Goal: Task Accomplishment & Management: Manage account settings

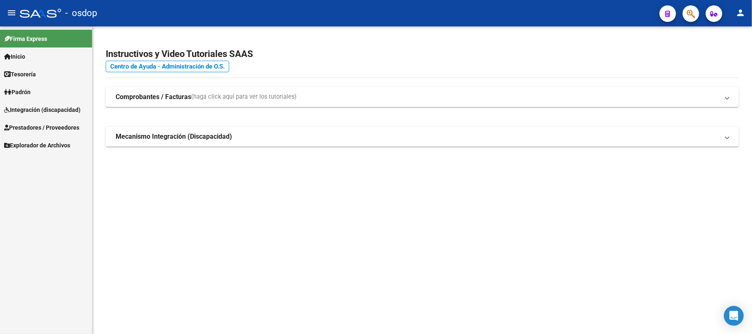
click at [40, 106] on span "Integración (discapacidad)" at bounding box center [42, 109] width 76 height 9
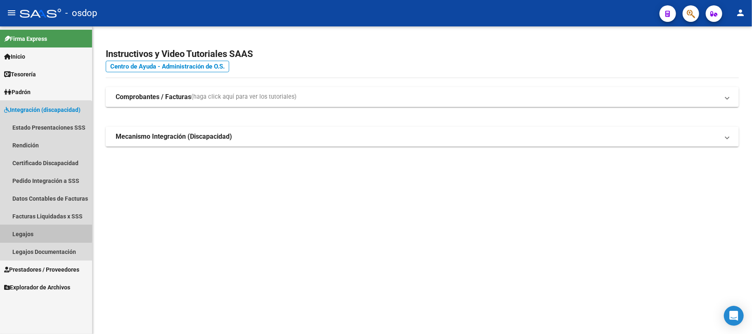
click at [25, 231] on link "Legajos" at bounding box center [46, 234] width 92 height 18
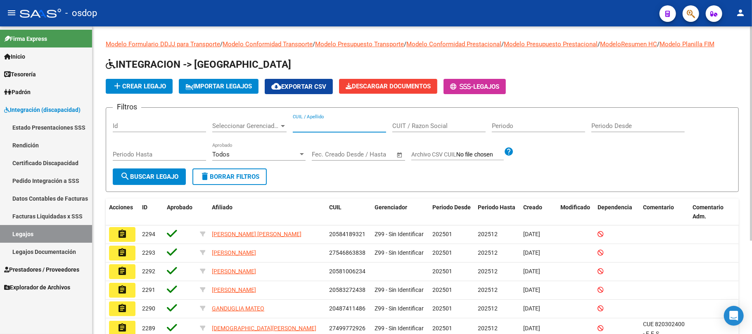
click at [324, 128] on input "CUIL / Apellido" at bounding box center [339, 125] width 93 height 7
paste input "20567657494"
type input "20567657494"
click at [150, 177] on span "search Buscar Legajo" at bounding box center [149, 176] width 58 height 7
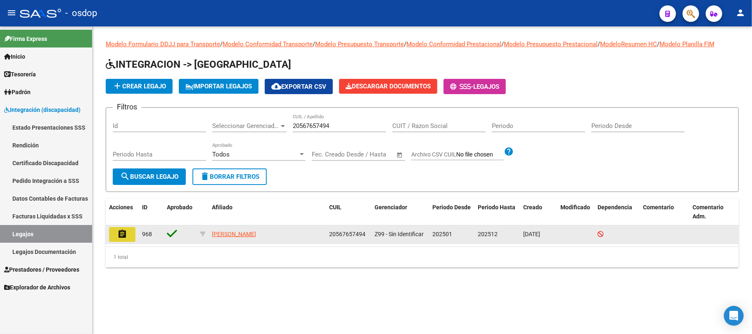
click at [126, 233] on mat-icon "assignment" at bounding box center [122, 234] width 10 height 10
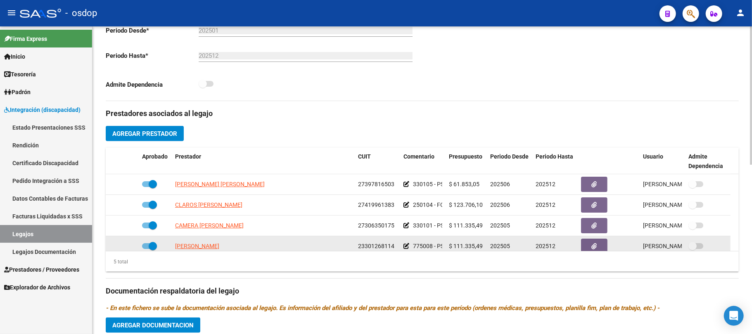
scroll to position [28, 0]
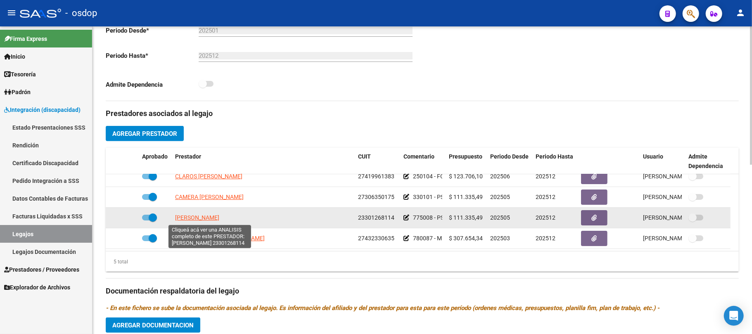
click at [217, 217] on span "[PERSON_NAME]" at bounding box center [197, 217] width 44 height 7
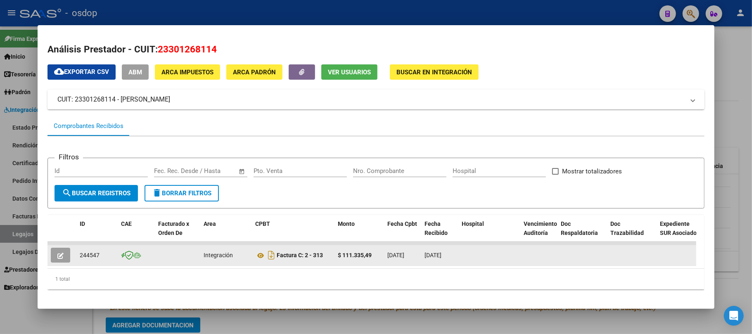
click at [60, 256] on icon "button" at bounding box center [60, 256] width 6 height 6
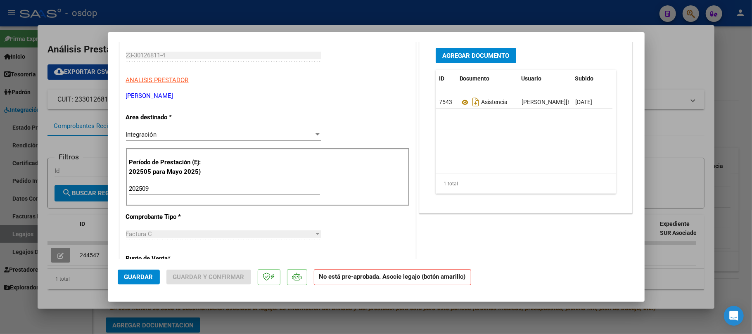
scroll to position [0, 0]
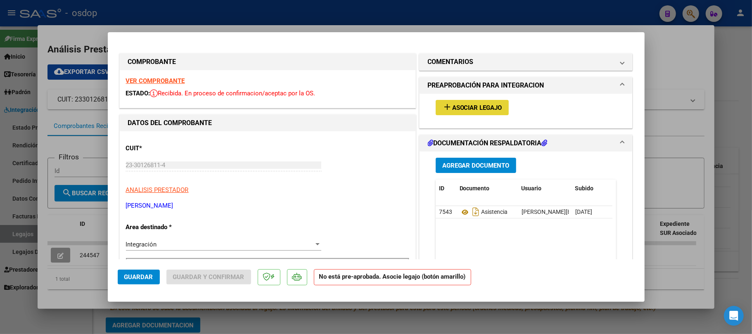
click at [483, 109] on span "Asociar Legajo" at bounding box center [477, 107] width 50 height 7
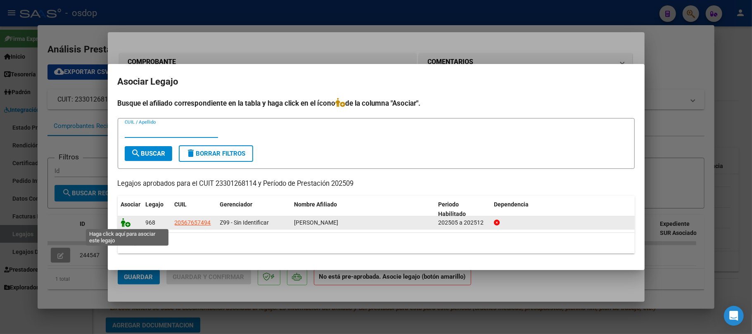
click at [127, 223] on icon at bounding box center [126, 222] width 10 height 9
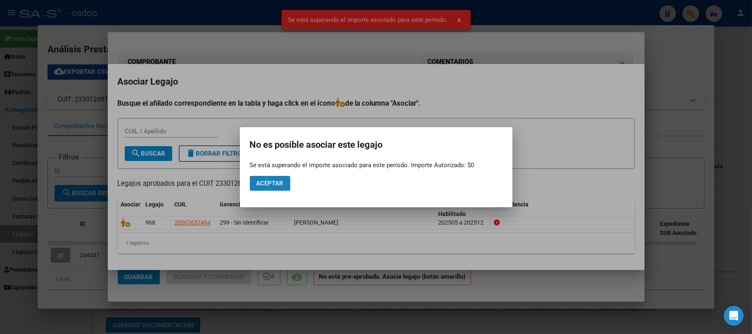
click at [281, 187] on button "Aceptar" at bounding box center [270, 183] width 40 height 15
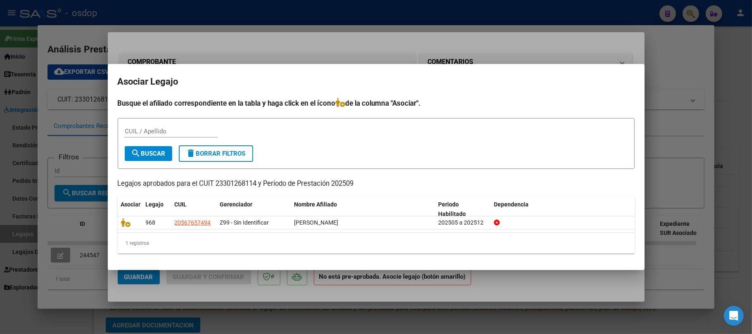
click at [329, 293] on div at bounding box center [376, 167] width 752 height 334
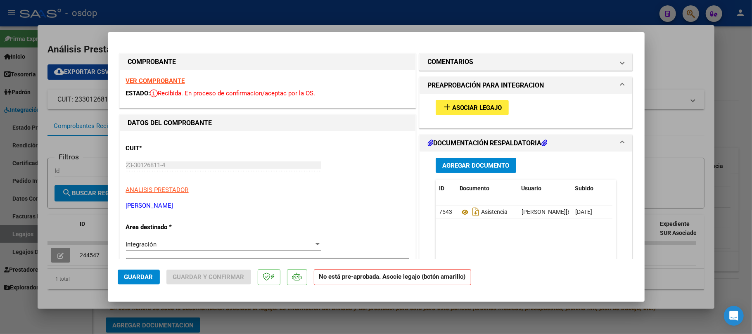
click at [270, 306] on div at bounding box center [376, 167] width 752 height 334
type input "$ 0,00"
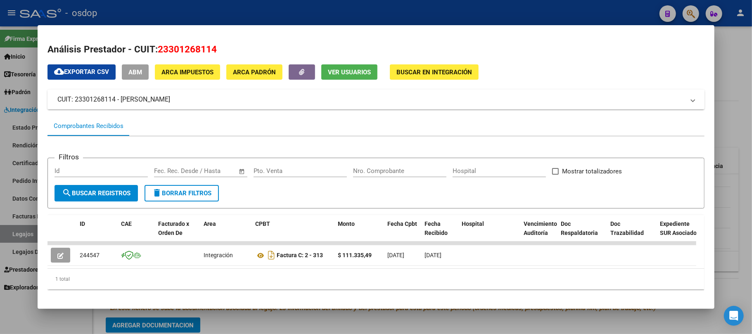
drag, startPoint x: 207, startPoint y: 99, endPoint x: 58, endPoint y: 97, distance: 148.7
click at [58, 97] on mat-panel-title "CUIT: 23301268114 - [PERSON_NAME]" at bounding box center [370, 100] width 627 height 10
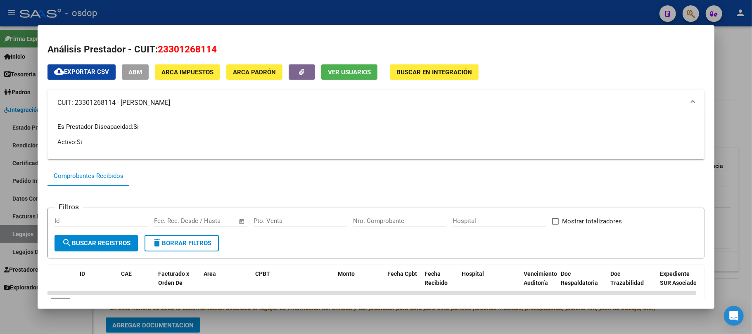
copy mat-panel-title "CUIT: 23301268114 - [PERSON_NAME]"
click at [256, 331] on div at bounding box center [376, 167] width 752 height 334
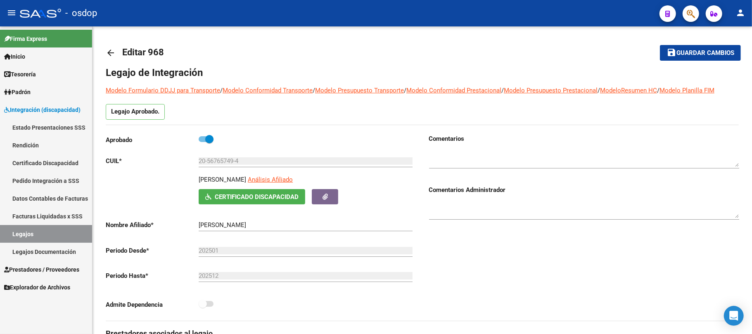
click at [30, 235] on link "Legajos" at bounding box center [46, 234] width 92 height 18
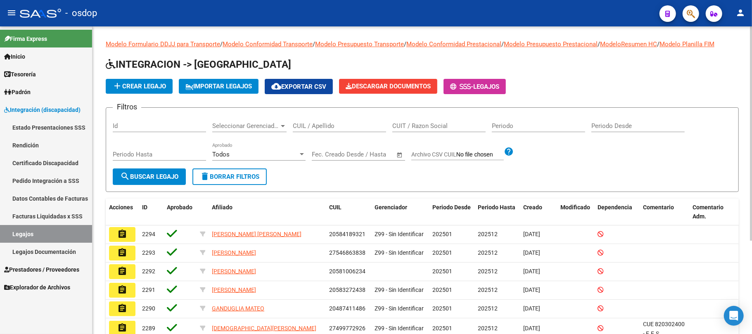
click at [344, 126] on input "CUIL / Apellido" at bounding box center [339, 125] width 93 height 7
paste input "20544428455"
type input "20544428455"
click at [163, 174] on span "search Buscar Legajo" at bounding box center [149, 176] width 58 height 7
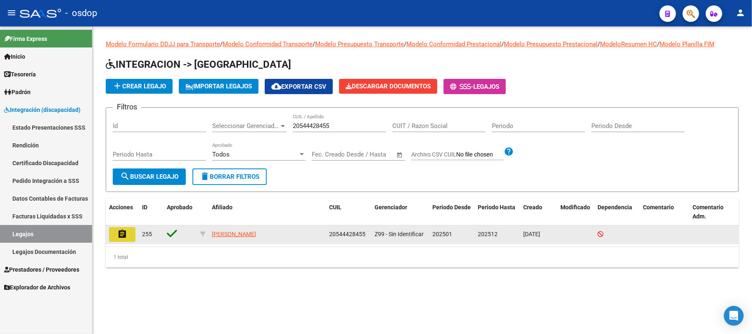
click at [125, 233] on mat-icon "assignment" at bounding box center [122, 234] width 10 height 10
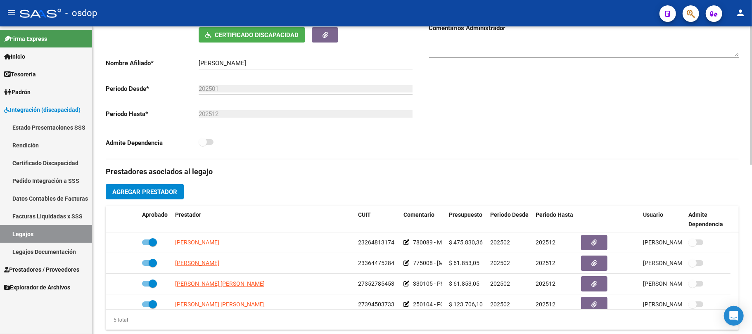
scroll to position [110, 0]
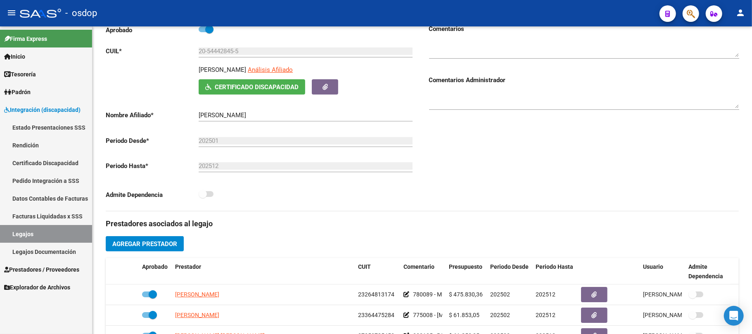
click at [36, 270] on span "Prestadores / Proveedores" at bounding box center [41, 269] width 75 height 9
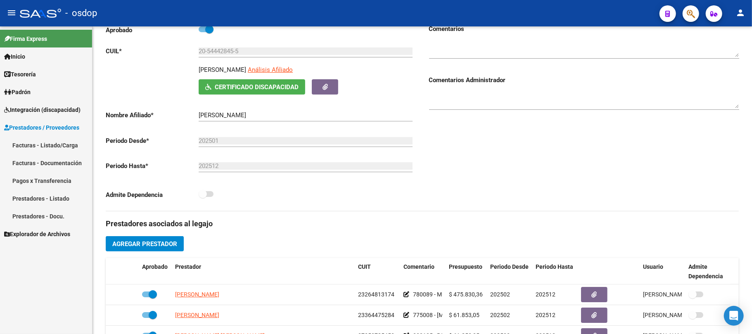
click at [66, 146] on link "Facturas - Listado/Carga" at bounding box center [46, 145] width 92 height 18
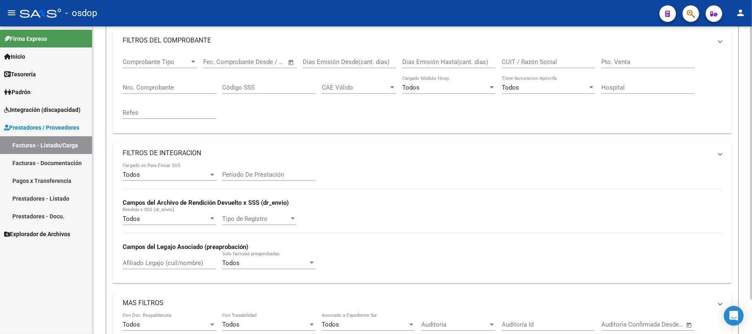
scroll to position [38, 0]
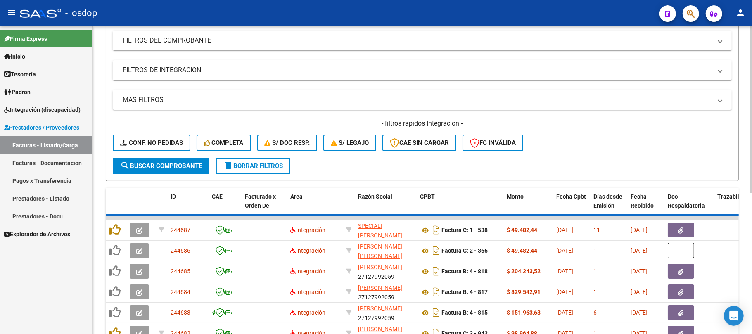
click at [143, 81] on div "Filtros Id Area Area Seleccionar Gerenciador Seleccionar Gerenciador No Confirm…" at bounding box center [422, 76] width 619 height 163
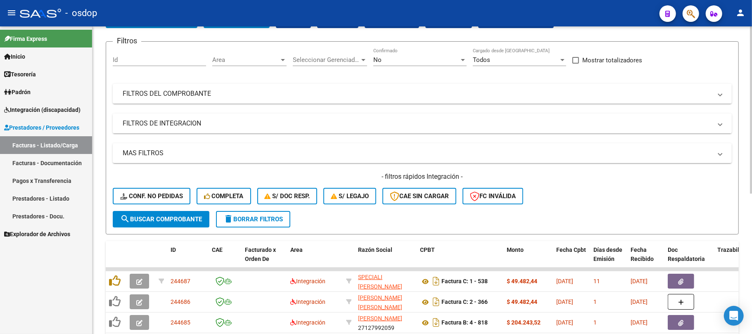
scroll to position [0, 0]
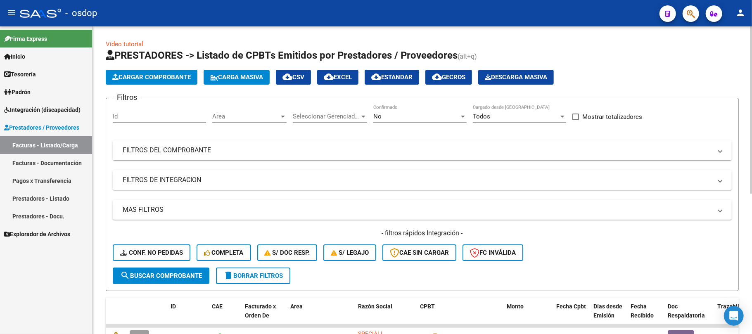
click at [142, 115] on input "Id" at bounding box center [159, 116] width 93 height 7
type input "244571"
click at [164, 278] on span "search Buscar Comprobante" at bounding box center [161, 275] width 82 height 7
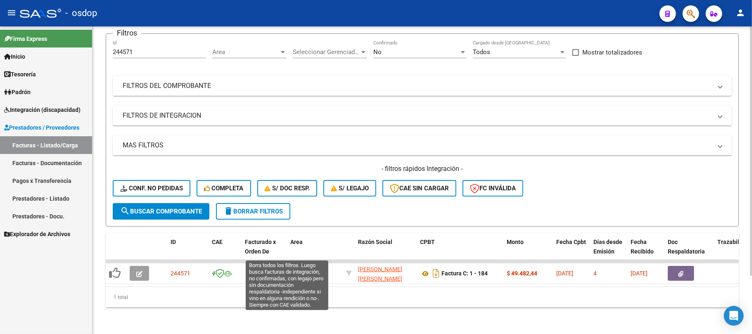
scroll to position [72, 0]
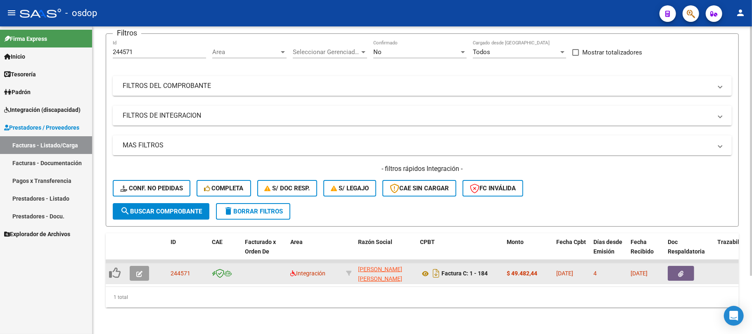
click at [134, 268] on button "button" at bounding box center [139, 273] width 19 height 15
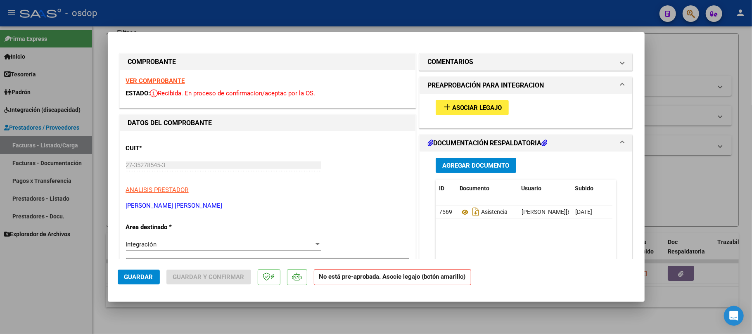
click at [477, 110] on span "Asociar Legajo" at bounding box center [477, 107] width 50 height 7
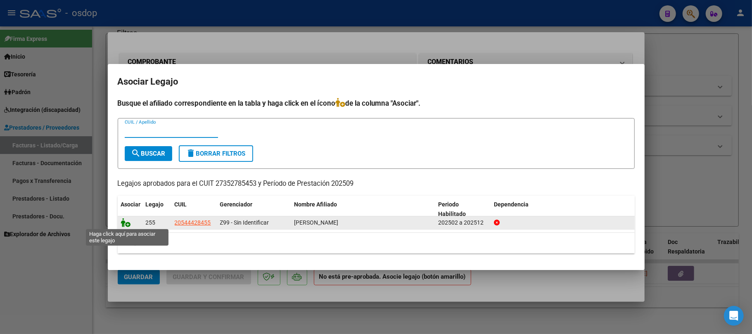
click at [128, 221] on icon at bounding box center [126, 222] width 10 height 9
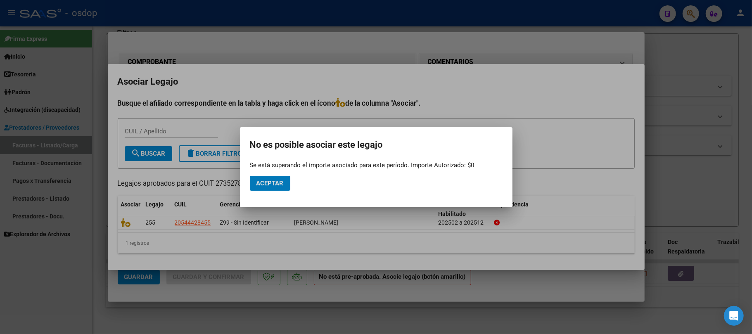
click at [279, 187] on button "Aceptar" at bounding box center [270, 183] width 40 height 15
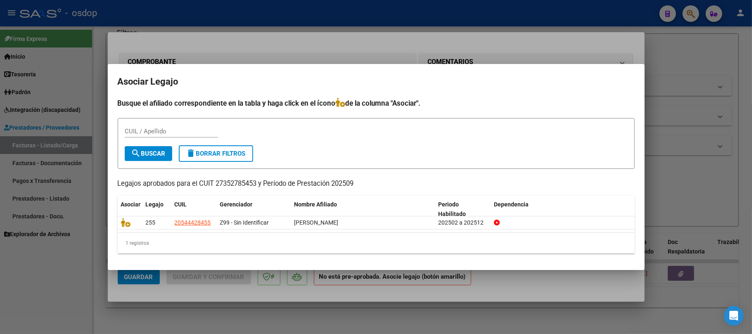
click at [302, 290] on div at bounding box center [376, 167] width 752 height 334
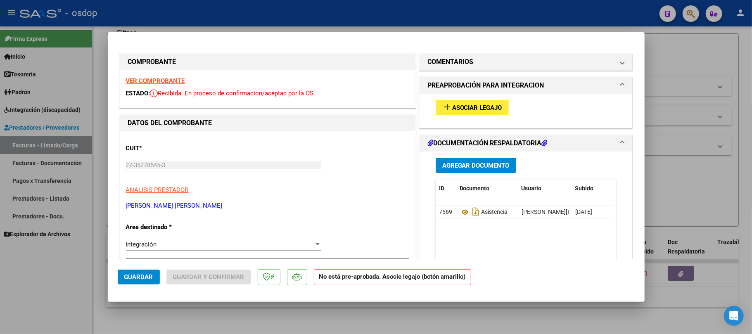
click at [291, 311] on div at bounding box center [376, 167] width 752 height 334
type input "$ 0,00"
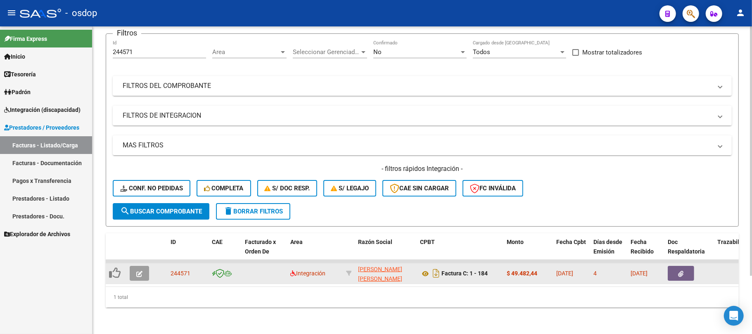
scroll to position [10, 0]
drag, startPoint x: 356, startPoint y: 261, endPoint x: 404, endPoint y: 273, distance: 48.9
click at [404, 273] on datatable-body-cell "[PERSON_NAME] [PERSON_NAME] 27352785453" at bounding box center [386, 273] width 62 height 20
copy div "[PERSON_NAME] [PERSON_NAME] 27352785453"
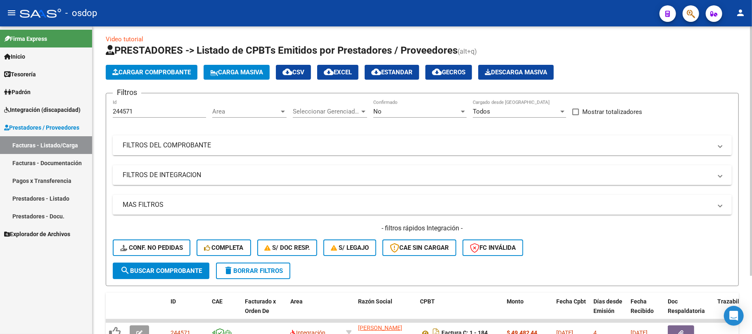
scroll to position [0, 0]
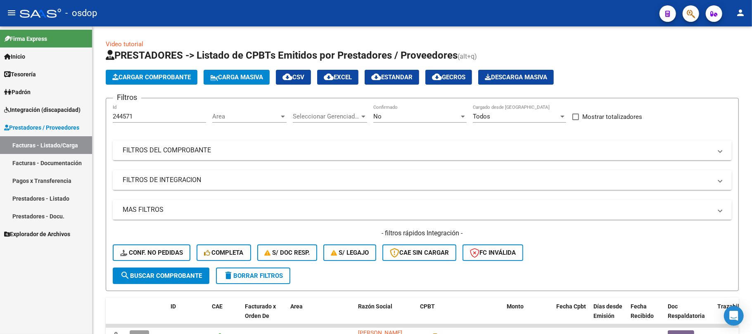
click at [60, 108] on span "Integración (discapacidad)" at bounding box center [42, 109] width 76 height 9
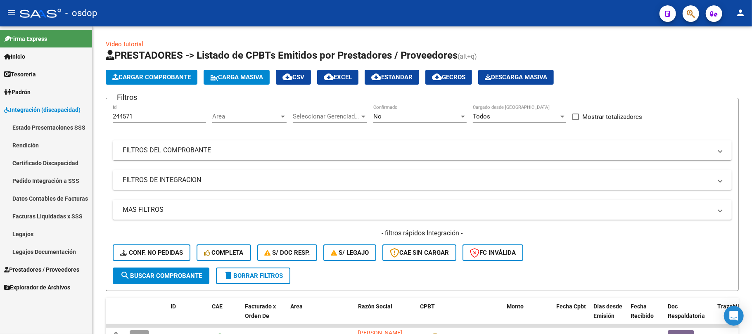
click at [50, 234] on link "Legajos" at bounding box center [46, 234] width 92 height 18
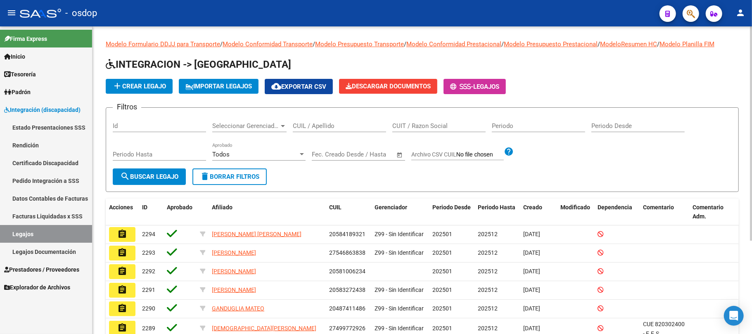
drag, startPoint x: 321, startPoint y: 121, endPoint x: 306, endPoint y: 130, distance: 17.9
click at [318, 126] on div "CUIL / Apellido" at bounding box center [339, 123] width 93 height 18
paste input "27514204743"
type input "27514204743"
click at [165, 177] on span "search Buscar Legajo" at bounding box center [149, 176] width 58 height 7
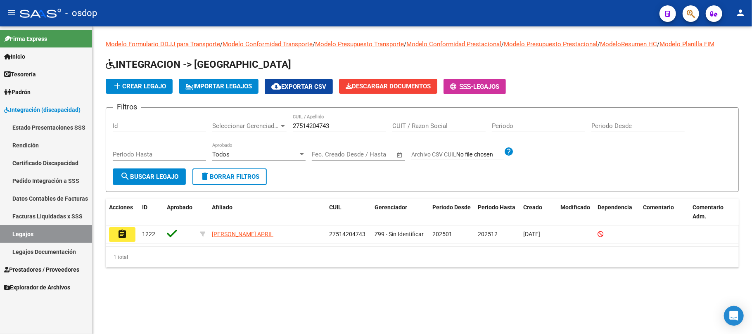
click at [128, 233] on button "assignment" at bounding box center [122, 234] width 26 height 15
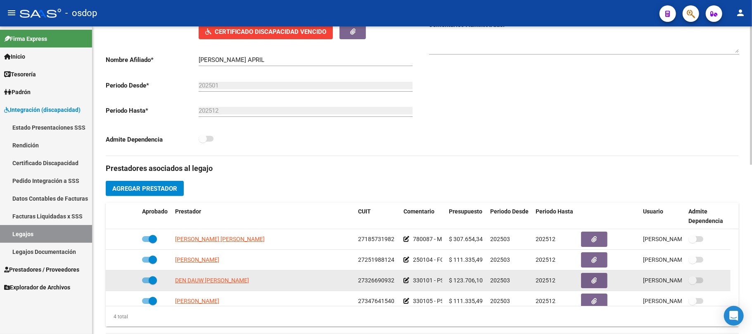
scroll to position [220, 0]
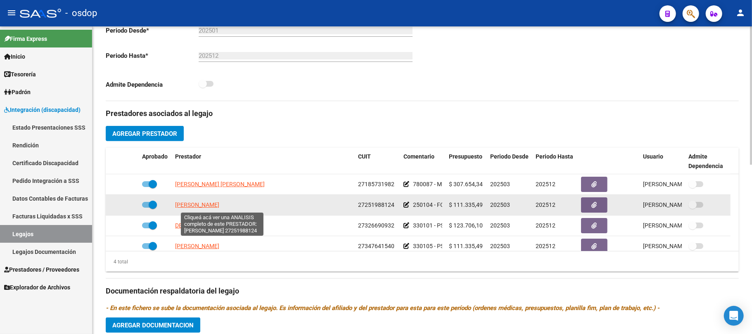
click at [219, 208] on span "[PERSON_NAME]" at bounding box center [197, 205] width 44 height 7
type textarea "27251988124"
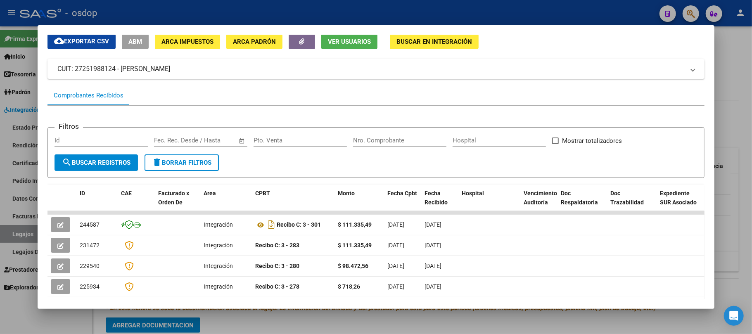
scroll to position [55, 0]
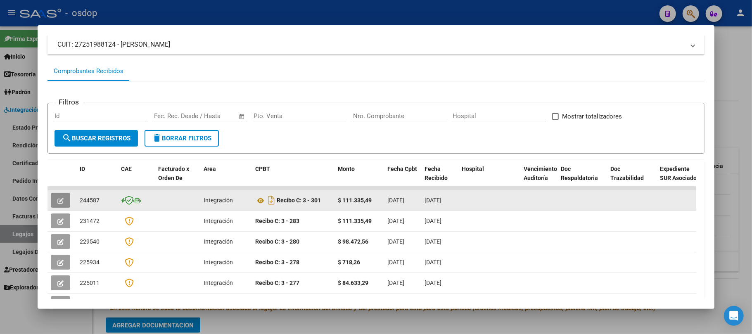
click at [65, 202] on button "button" at bounding box center [60, 200] width 19 height 15
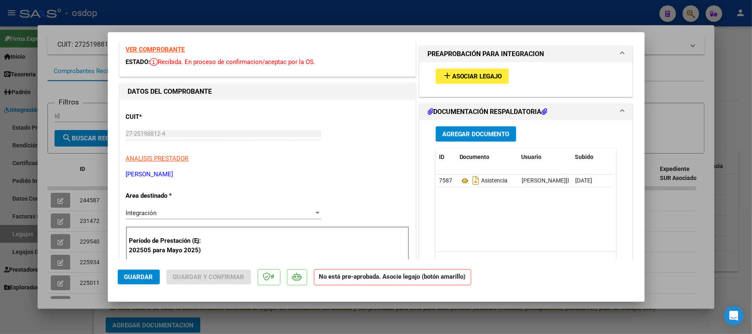
scroll to position [0, 0]
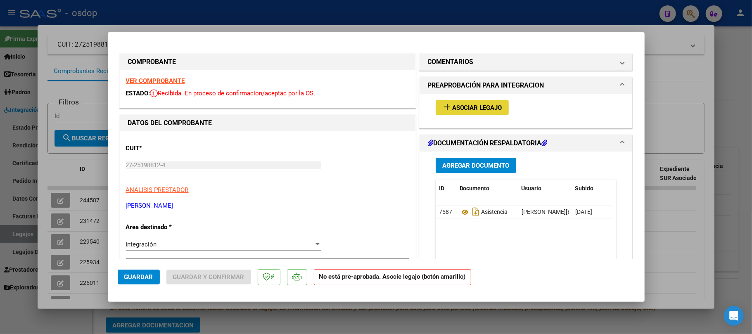
click at [470, 107] on span "Asociar Legajo" at bounding box center [477, 107] width 50 height 7
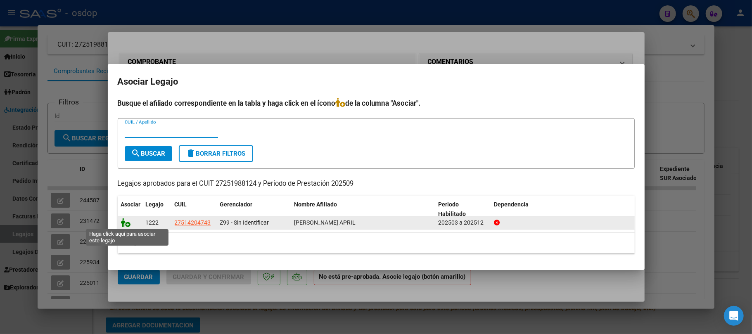
click at [121, 222] on icon at bounding box center [126, 222] width 10 height 9
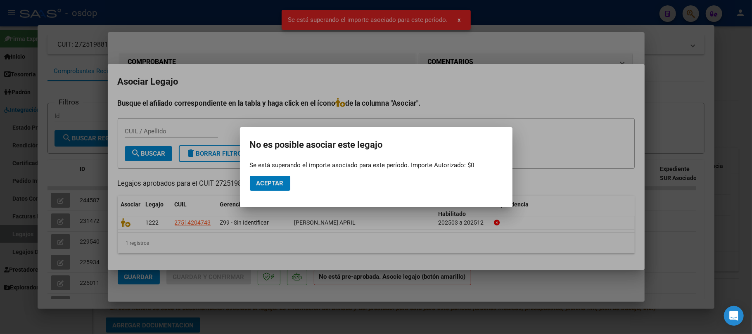
click at [277, 184] on span "Aceptar" at bounding box center [269, 183] width 27 height 7
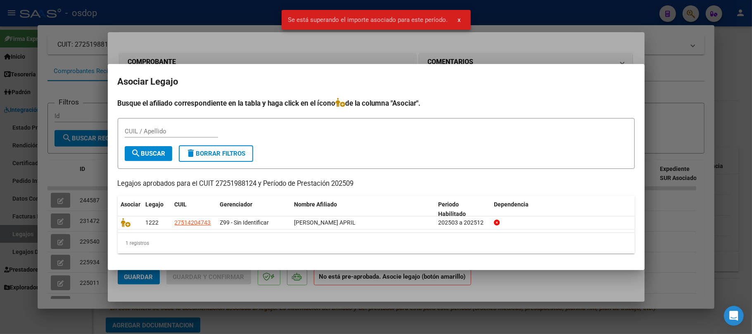
click at [295, 303] on div at bounding box center [376, 167] width 752 height 334
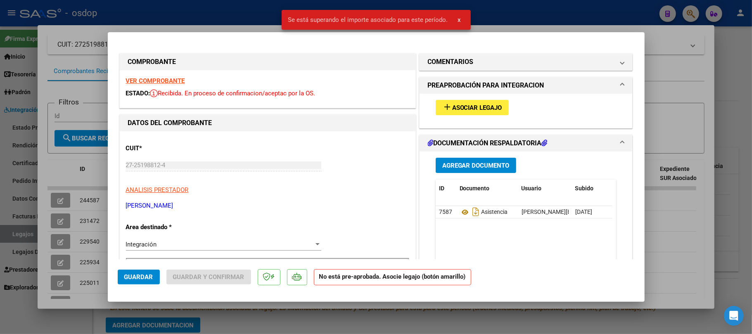
click at [293, 306] on div at bounding box center [376, 167] width 752 height 334
type input "$ 0,00"
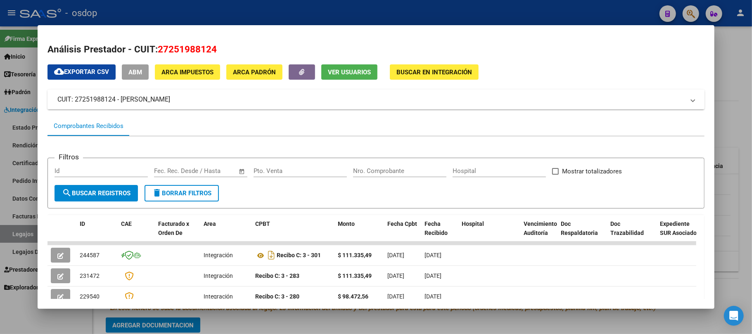
drag, startPoint x: 235, startPoint y: 45, endPoint x: 57, endPoint y: 97, distance: 186.1
click at [57, 97] on mat-panel-title "CUIT: 27251988124 - [PERSON_NAME]" at bounding box center [370, 100] width 627 height 10
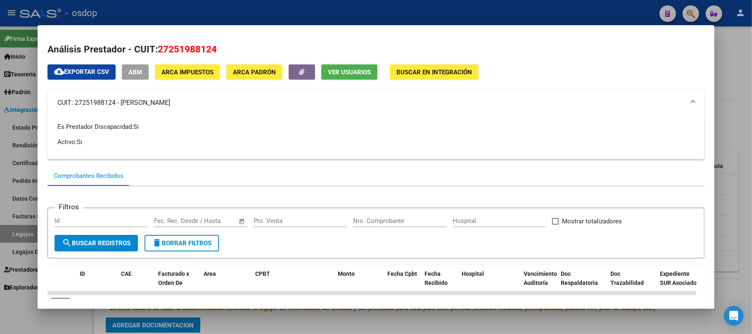
copy mat-panel-title "CUIT: 27251988124 - [PERSON_NAME]"
click at [292, 325] on div at bounding box center [376, 167] width 752 height 334
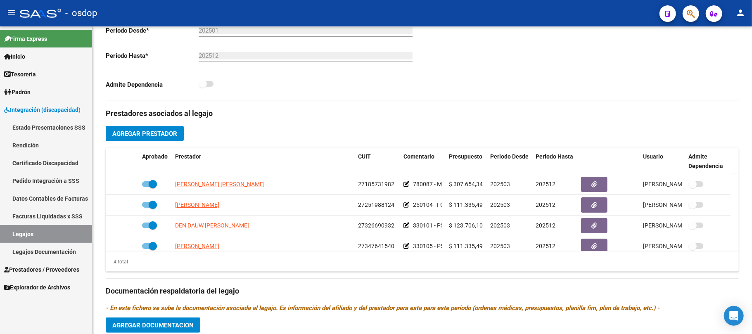
click at [42, 268] on span "Prestadores / Proveedores" at bounding box center [41, 269] width 75 height 9
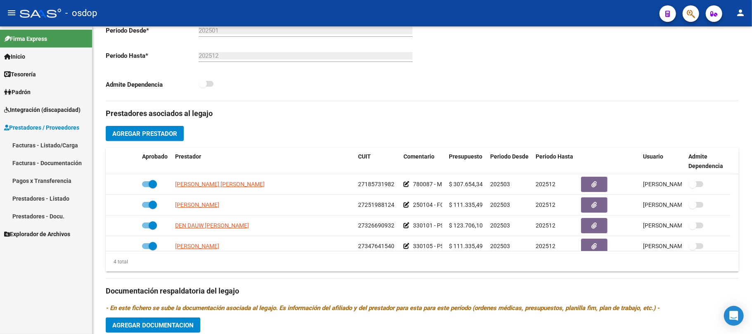
click at [39, 144] on link "Facturas - Listado/Carga" at bounding box center [46, 145] width 92 height 18
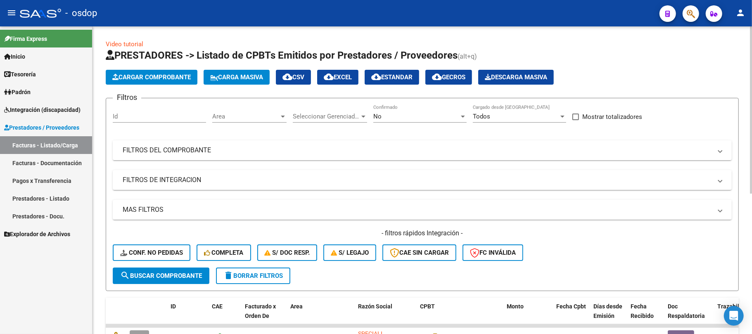
click at [139, 118] on input "Id" at bounding box center [159, 116] width 93 height 7
click at [161, 270] on button "search Buscar Comprobante" at bounding box center [161, 276] width 97 height 17
click at [161, 121] on div "244235 Id" at bounding box center [159, 114] width 93 height 18
type input "244637"
click at [167, 279] on button "search Buscar Comprobante" at bounding box center [161, 276] width 97 height 17
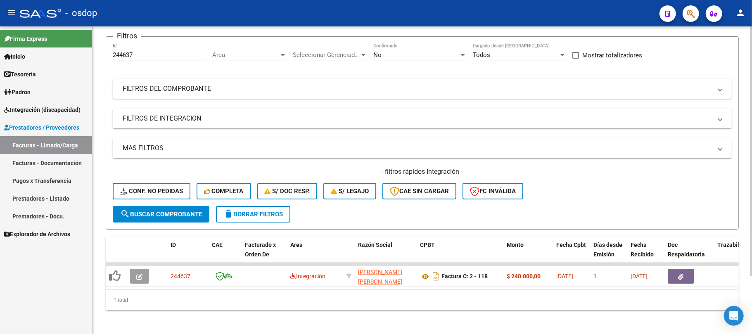
scroll to position [72, 0]
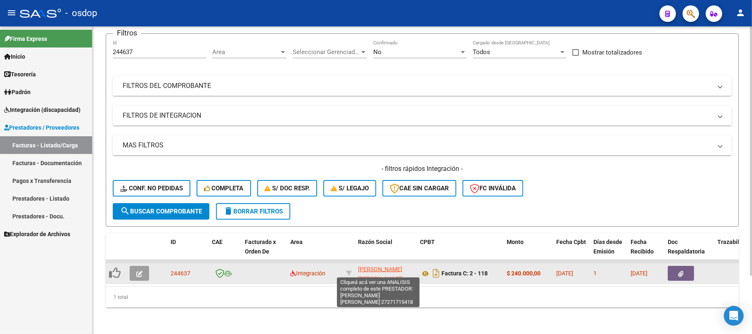
click at [365, 266] on span "[PERSON_NAME] [PERSON_NAME]" at bounding box center [380, 274] width 44 height 16
type textarea "27271715418"
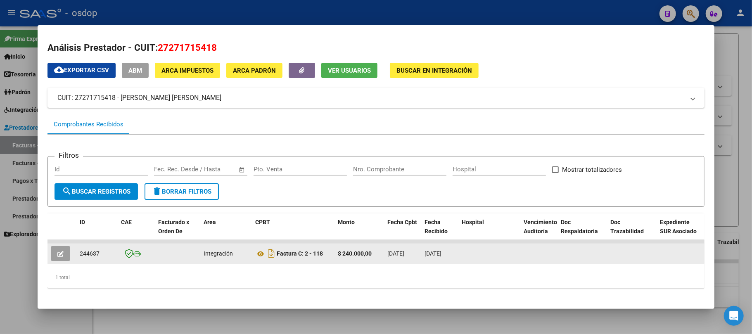
scroll to position [0, 0]
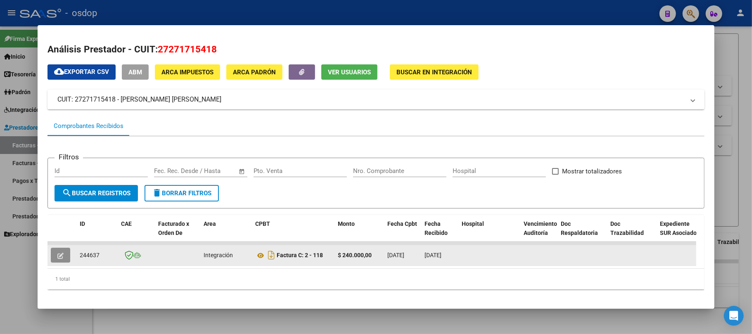
click at [65, 255] on button "button" at bounding box center [60, 255] width 19 height 15
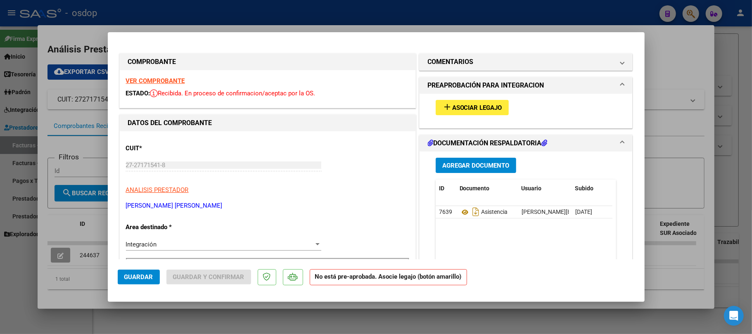
click at [485, 107] on span "Asociar Legajo" at bounding box center [477, 107] width 50 height 7
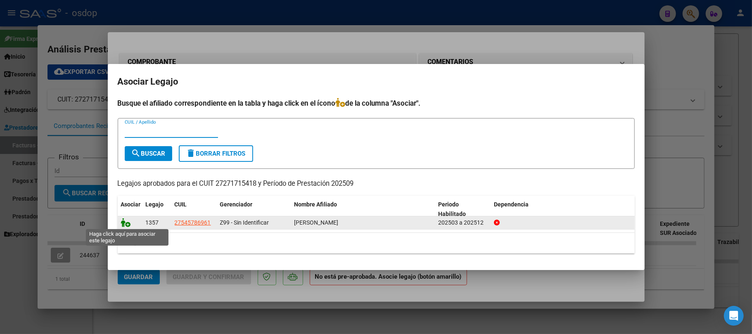
click at [128, 223] on icon at bounding box center [126, 222] width 10 height 9
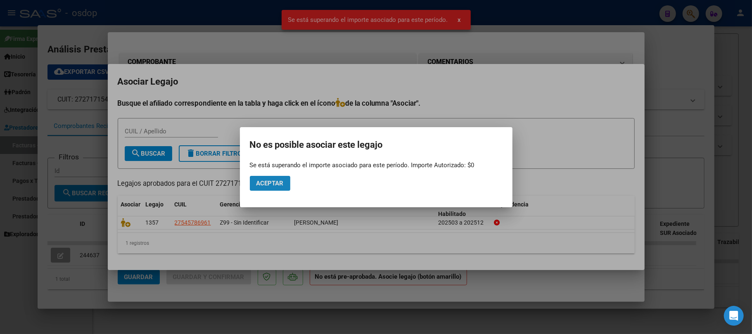
click at [278, 181] on span "Aceptar" at bounding box center [269, 183] width 27 height 7
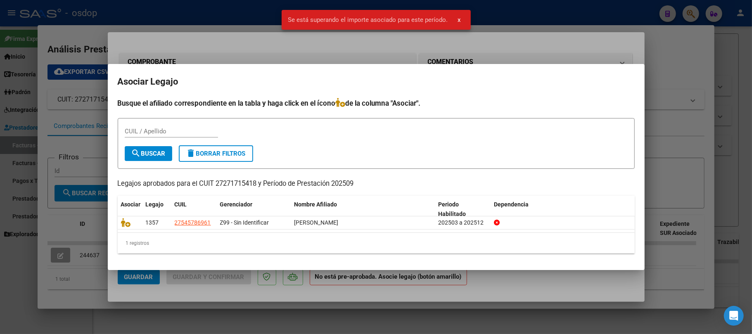
click at [292, 283] on div at bounding box center [376, 167] width 752 height 334
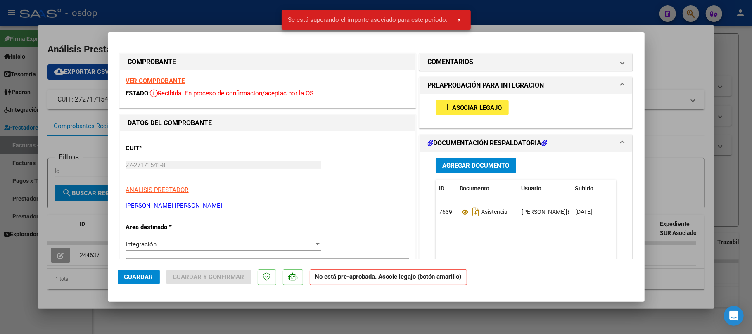
click at [344, 317] on div at bounding box center [376, 167] width 752 height 334
type input "$ 0,00"
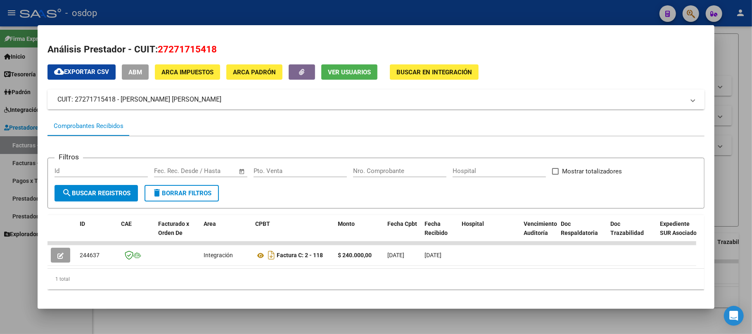
drag, startPoint x: 201, startPoint y: 101, endPoint x: 58, endPoint y: 98, distance: 142.5
click at [58, 98] on mat-panel-title "CUIT: 27271715418 - [PERSON_NAME] [PERSON_NAME]" at bounding box center [370, 100] width 627 height 10
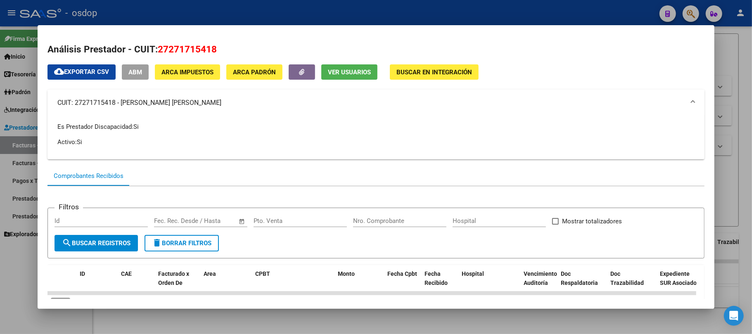
copy mat-panel-title "CUIT: 27271715418 - [PERSON_NAME] [PERSON_NAME]"
click at [209, 320] on div at bounding box center [376, 167] width 752 height 334
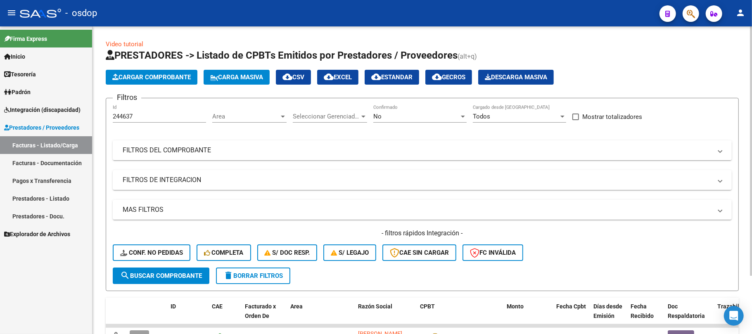
click at [150, 117] on input "244637" at bounding box center [159, 116] width 93 height 7
type input "244639"
click at [172, 275] on span "search Buscar Comprobante" at bounding box center [161, 275] width 82 height 7
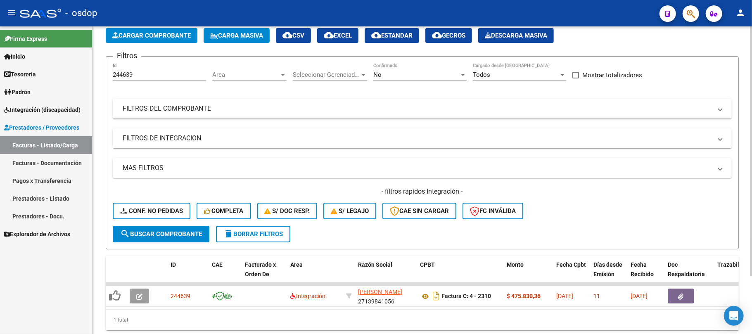
scroll to position [72, 0]
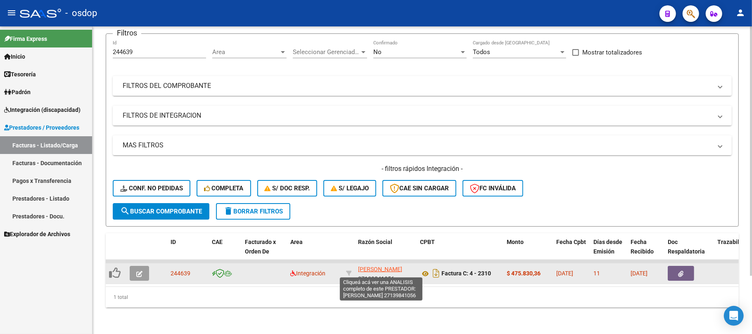
click at [379, 266] on span "[PERSON_NAME]" at bounding box center [380, 269] width 44 height 7
type textarea "27139841056"
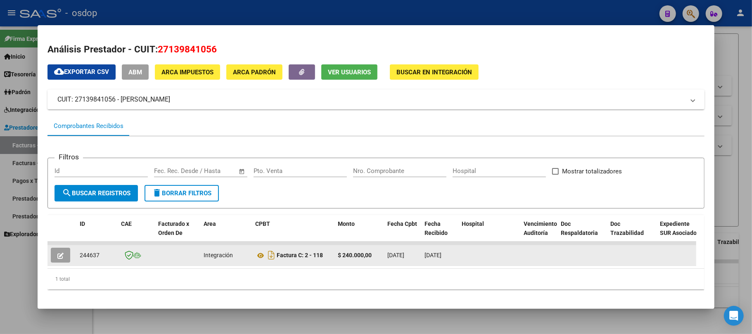
click at [60, 257] on icon "button" at bounding box center [60, 256] width 6 height 6
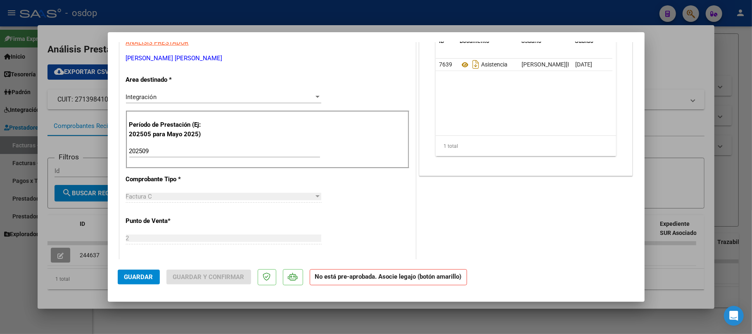
scroll to position [110, 0]
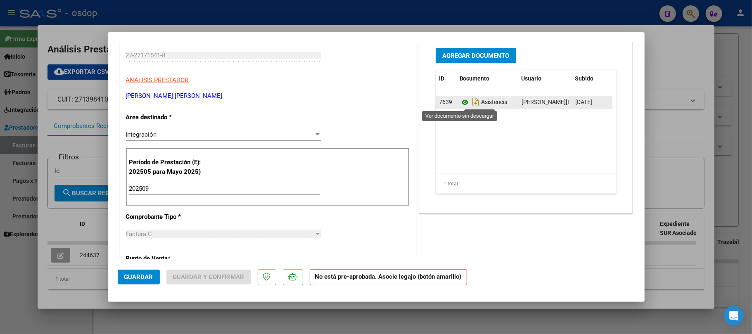
click at [460, 103] on icon at bounding box center [465, 102] width 11 height 10
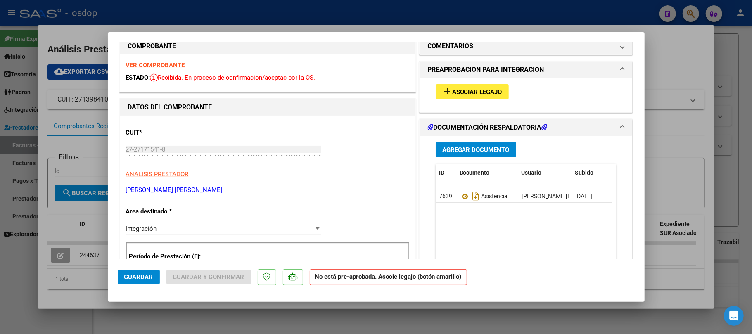
scroll to position [0, 0]
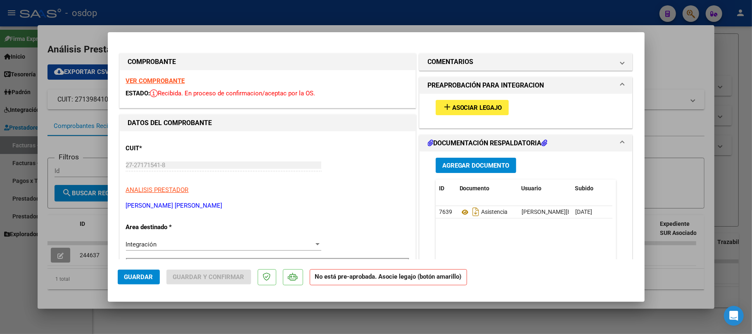
click at [174, 79] on strong "VER COMPROBANTE" at bounding box center [155, 80] width 59 height 7
click at [329, 314] on div at bounding box center [376, 167] width 752 height 334
type input "$ 0,00"
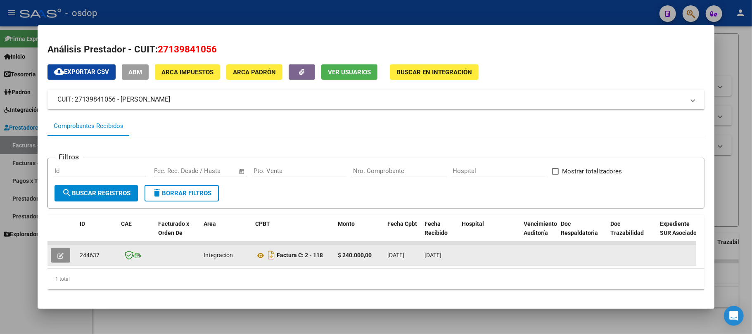
click at [59, 253] on icon "button" at bounding box center [60, 256] width 6 height 6
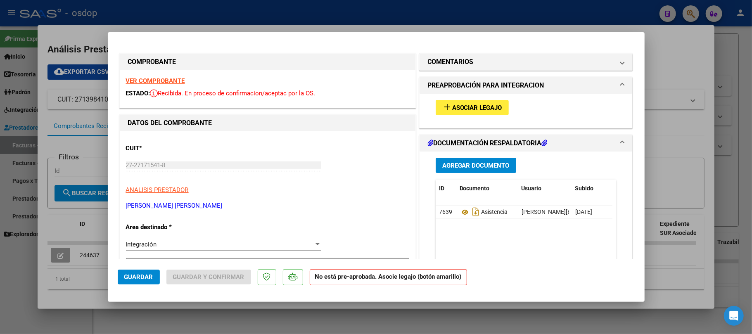
click at [462, 108] on span "Asociar Legajo" at bounding box center [477, 107] width 50 height 7
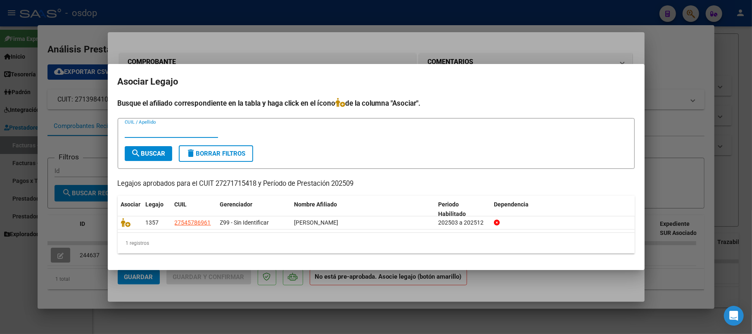
click at [263, 327] on div at bounding box center [376, 167] width 752 height 334
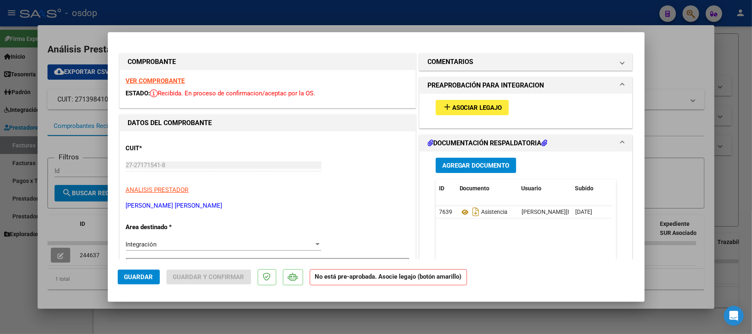
click at [263, 326] on div at bounding box center [376, 167] width 752 height 334
type input "$ 0,00"
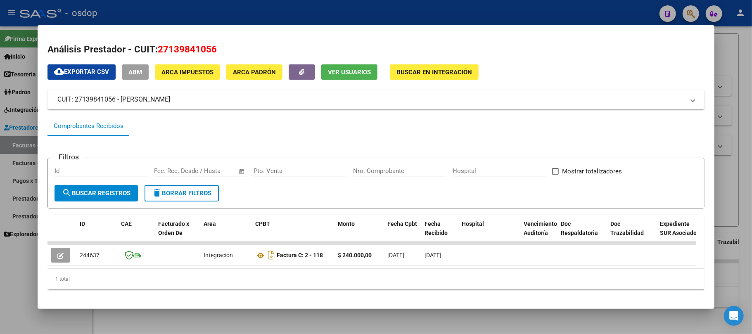
click at [221, 316] on div at bounding box center [376, 167] width 752 height 334
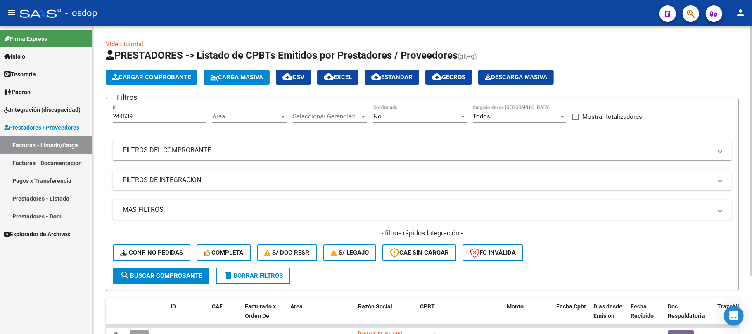
click at [163, 278] on span "search Buscar Comprobante" at bounding box center [161, 275] width 82 height 7
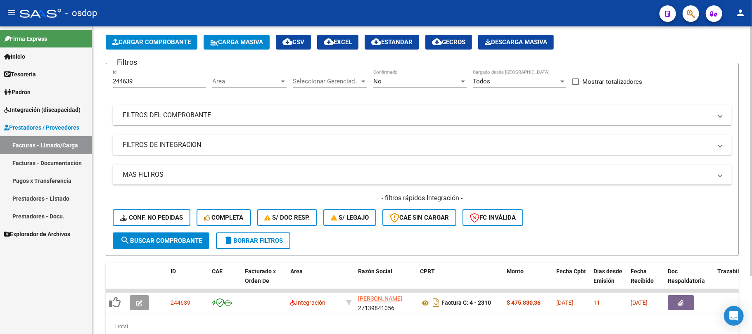
scroll to position [17, 0]
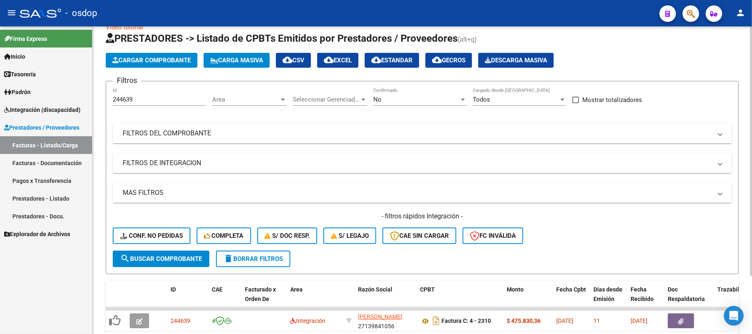
click at [146, 100] on input "244639" at bounding box center [159, 99] width 93 height 7
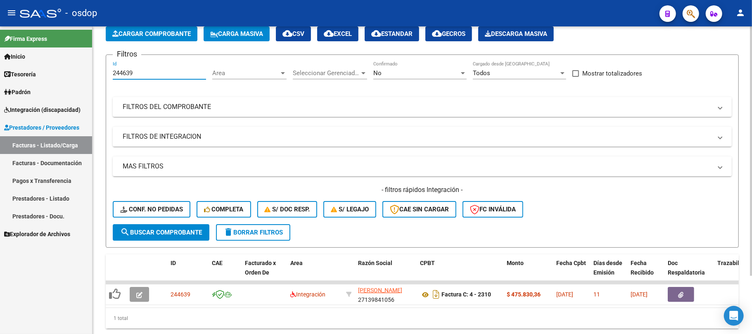
scroll to position [72, 0]
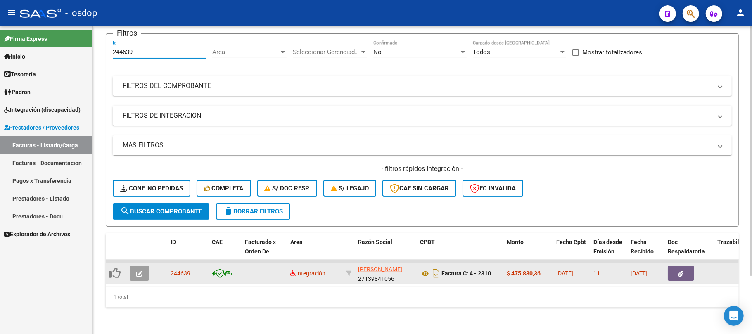
click at [136, 271] on icon "button" at bounding box center [139, 274] width 6 height 6
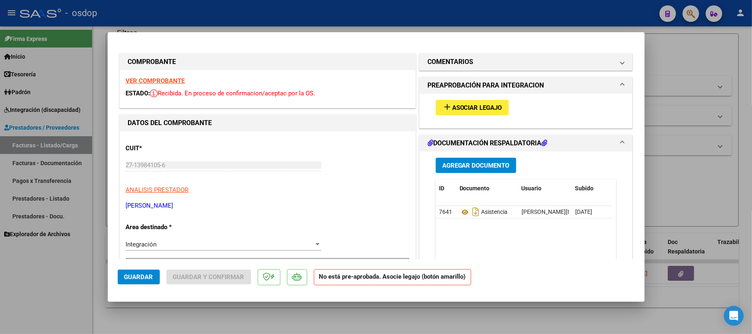
click at [333, 332] on div at bounding box center [376, 167] width 752 height 334
type input "$ 0,00"
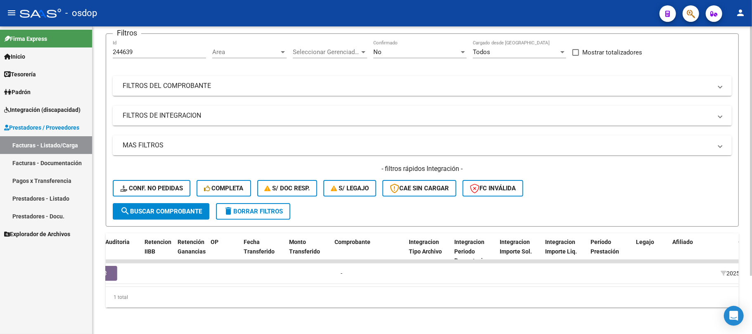
scroll to position [0, 0]
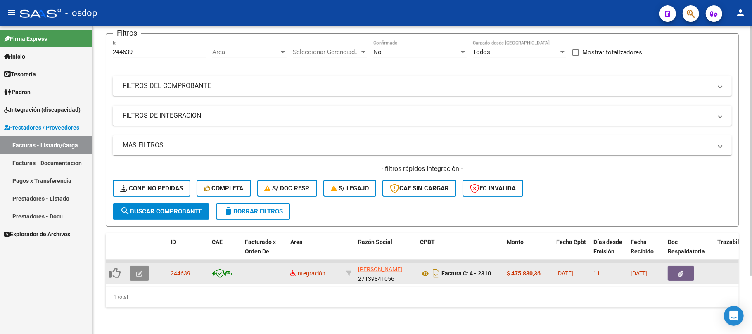
click at [143, 266] on button "button" at bounding box center [139, 273] width 19 height 15
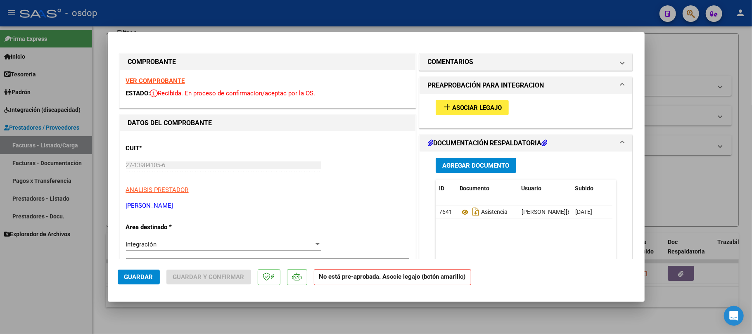
click at [260, 321] on div at bounding box center [376, 167] width 752 height 334
type input "$ 0,00"
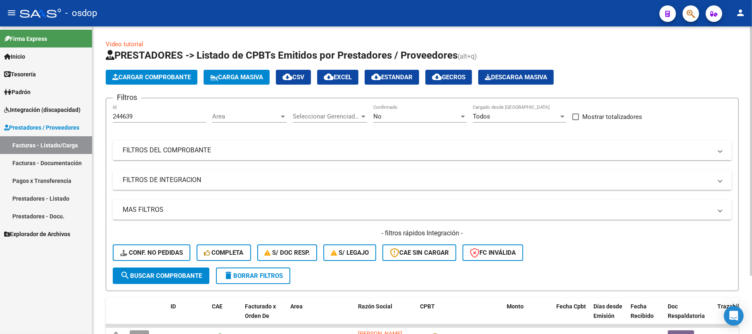
click at [149, 112] on div "244639 Id" at bounding box center [159, 114] width 93 height 18
click at [179, 278] on span "search Buscar Comprobante" at bounding box center [161, 275] width 82 height 7
click at [140, 116] on input "244483" at bounding box center [159, 116] width 93 height 7
type input "244586"
click at [177, 281] on button "search Buscar Comprobante" at bounding box center [161, 276] width 97 height 17
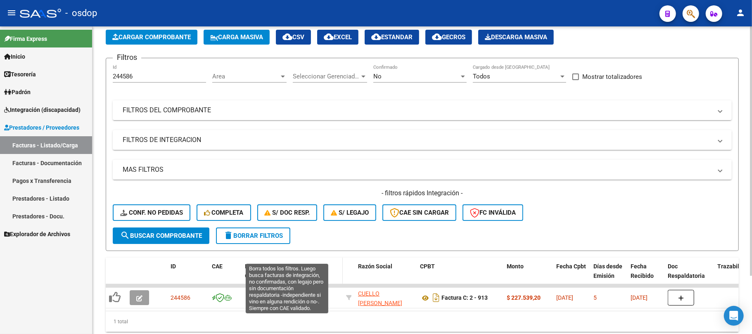
scroll to position [72, 0]
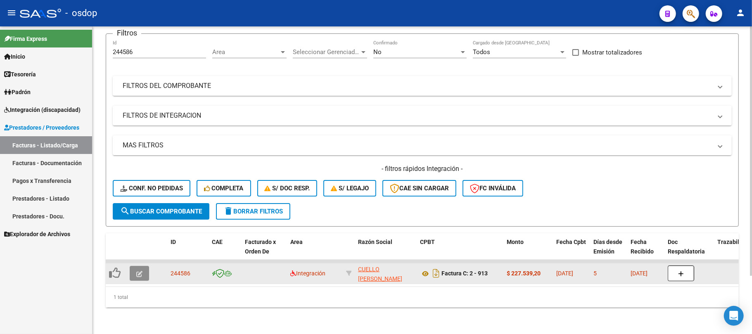
click at [142, 266] on button "button" at bounding box center [139, 273] width 19 height 15
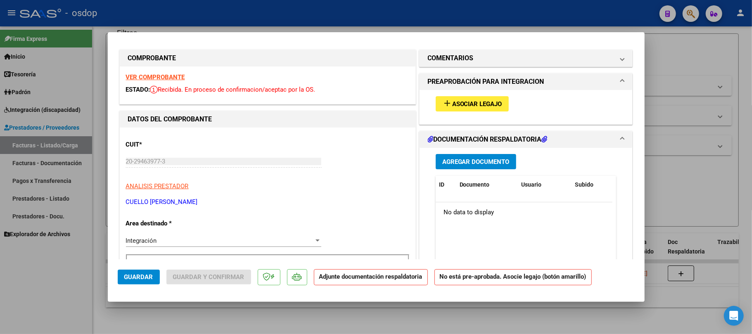
scroll to position [0, 0]
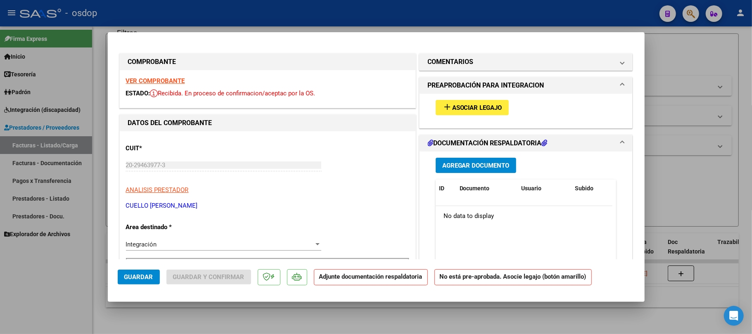
click at [152, 82] on strong "VER COMPROBANTE" at bounding box center [155, 80] width 59 height 7
click at [453, 108] on span "Asociar Legajo" at bounding box center [477, 107] width 50 height 7
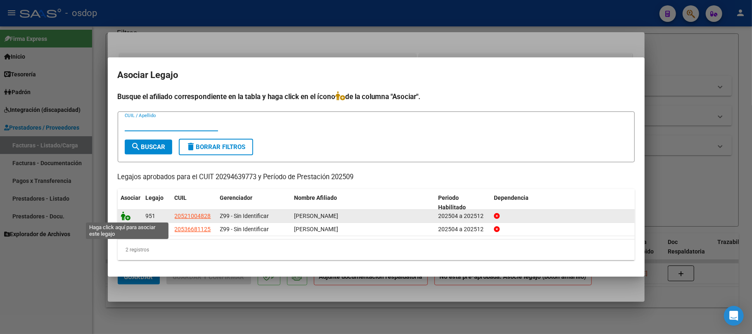
click at [126, 216] on icon at bounding box center [126, 215] width 10 height 9
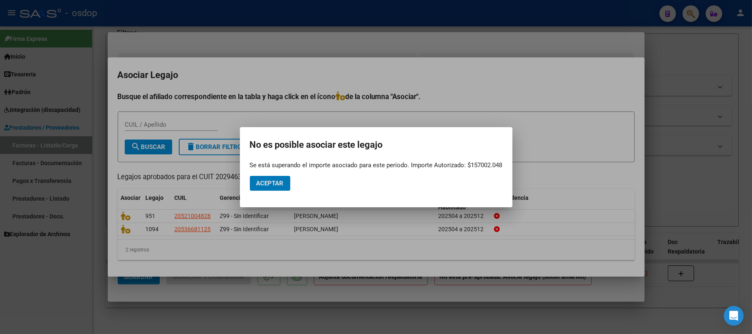
click at [326, 322] on div at bounding box center [376, 167] width 752 height 334
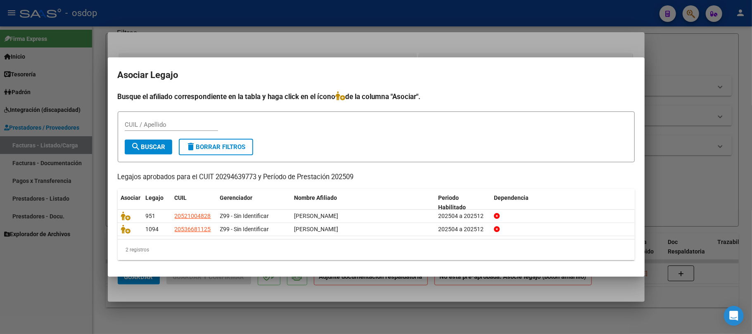
click at [271, 301] on div at bounding box center [376, 167] width 752 height 334
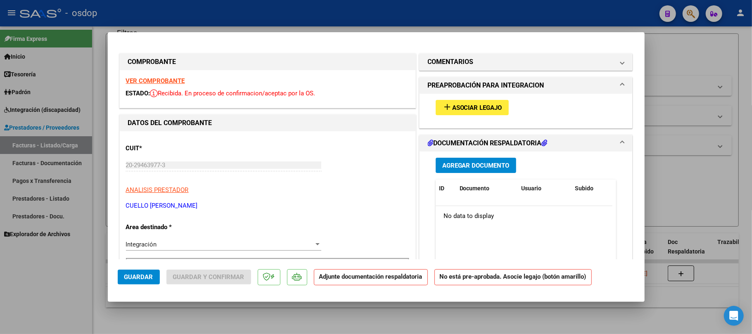
click at [281, 318] on div at bounding box center [376, 167] width 752 height 334
type input "$ 0,00"
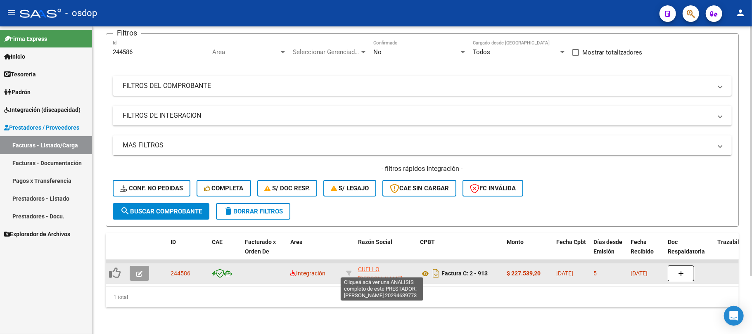
click at [373, 266] on span "CUELLO [PERSON_NAME]" at bounding box center [380, 274] width 44 height 16
type textarea "20294639773"
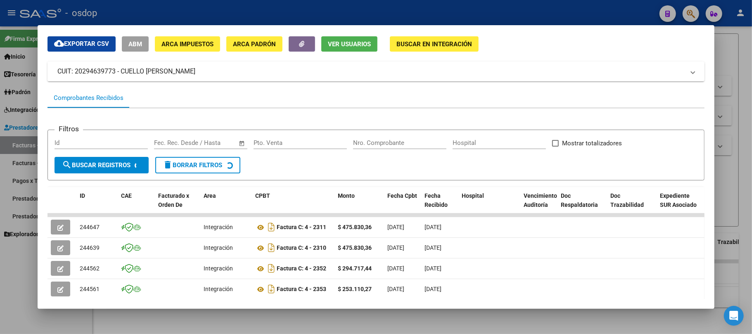
scroll to position [55, 0]
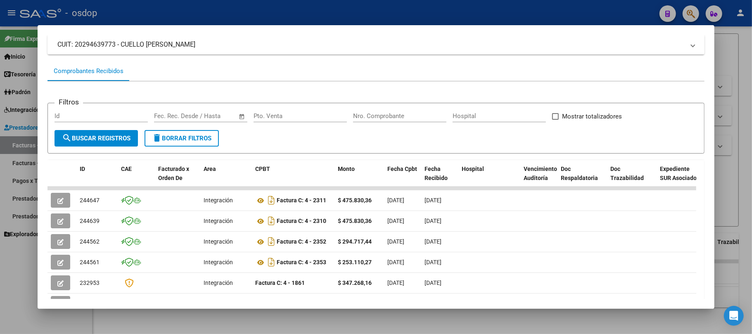
click at [304, 328] on div at bounding box center [376, 167] width 752 height 334
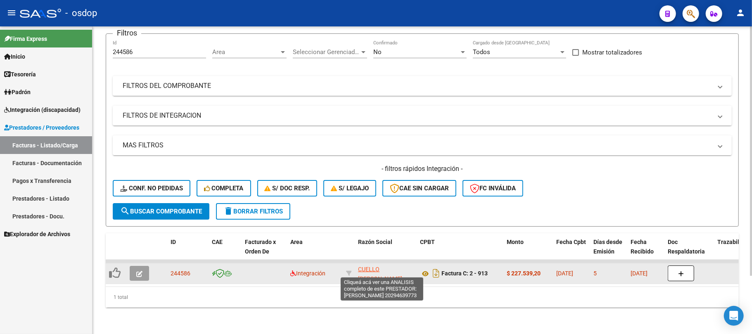
click at [375, 266] on span "CUELLO [PERSON_NAME]" at bounding box center [380, 274] width 44 height 16
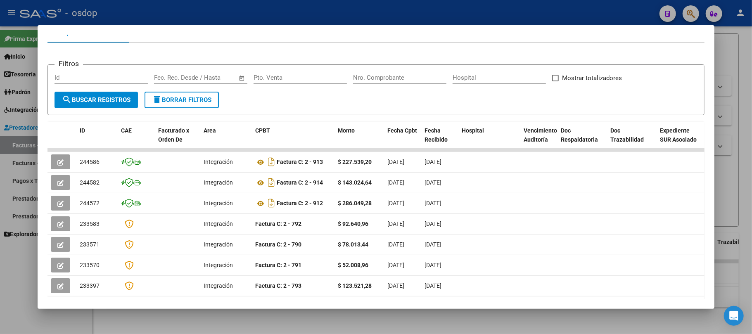
scroll to position [110, 0]
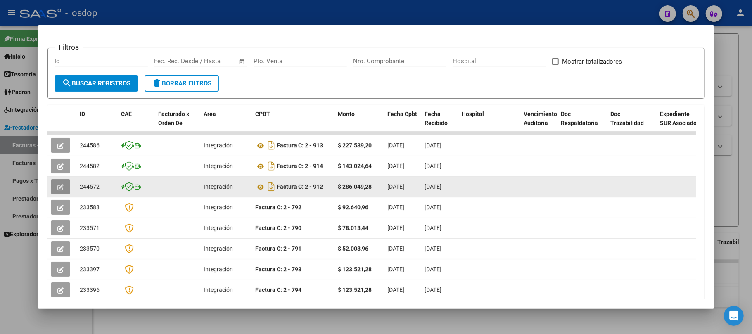
click at [64, 185] on button "button" at bounding box center [60, 186] width 19 height 15
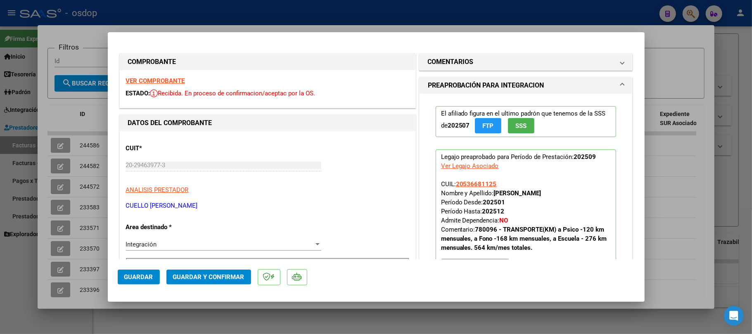
click at [367, 329] on div at bounding box center [376, 167] width 752 height 334
type input "$ 0,00"
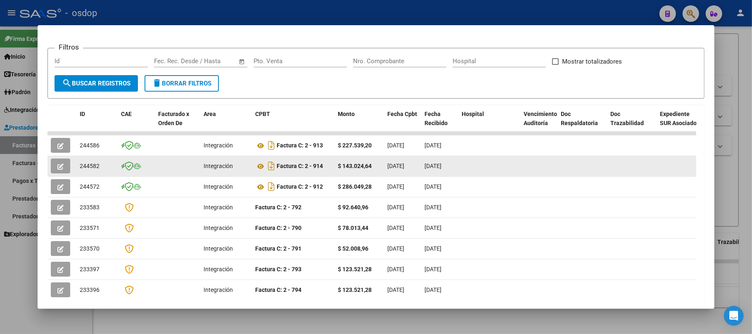
click at [59, 164] on icon "button" at bounding box center [60, 167] width 6 height 6
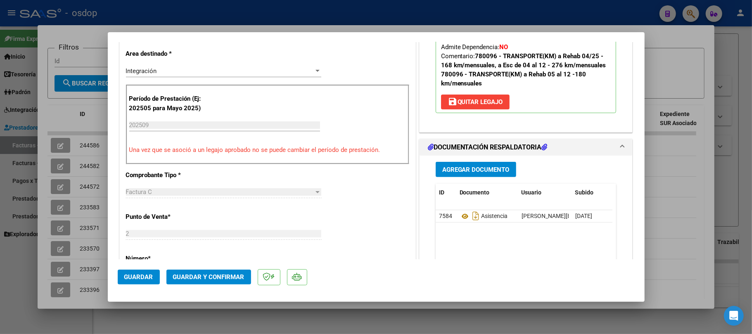
scroll to position [220, 0]
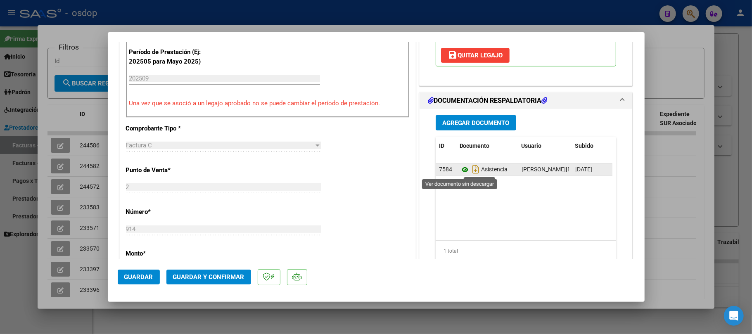
click at [461, 171] on icon at bounding box center [465, 170] width 11 height 10
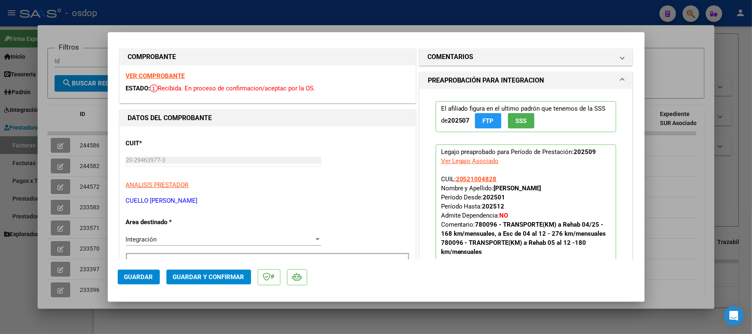
scroll to position [0, 0]
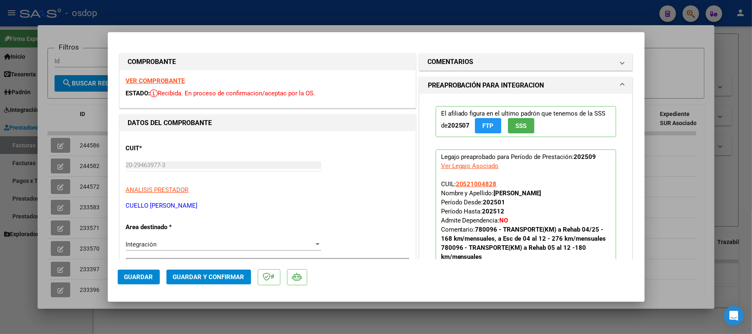
click at [171, 78] on strong "VER COMPROBANTE" at bounding box center [155, 80] width 59 height 7
click at [362, 320] on div at bounding box center [376, 167] width 752 height 334
type input "$ 0,00"
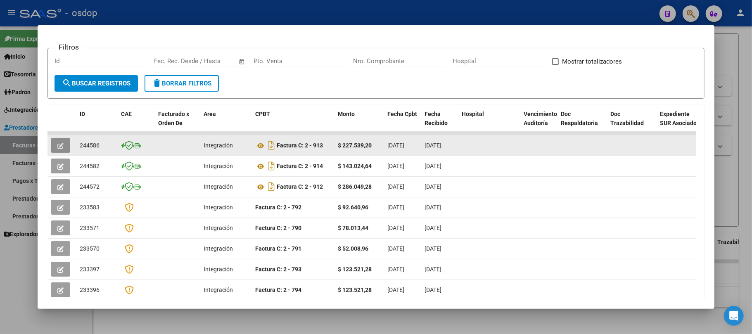
click at [58, 143] on icon "button" at bounding box center [60, 146] width 6 height 6
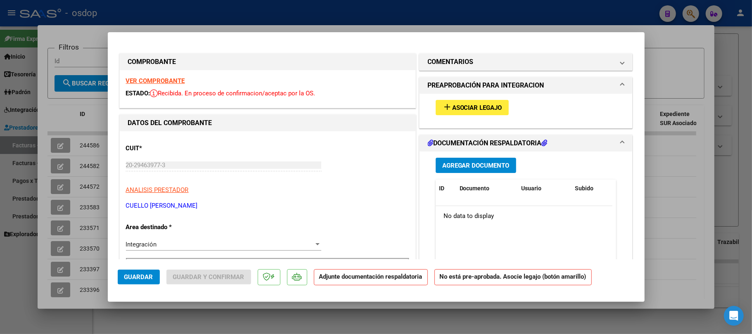
click at [152, 82] on strong "VER COMPROBANTE" at bounding box center [155, 80] width 59 height 7
click at [478, 319] on div at bounding box center [376, 167] width 752 height 334
type input "$ 0,00"
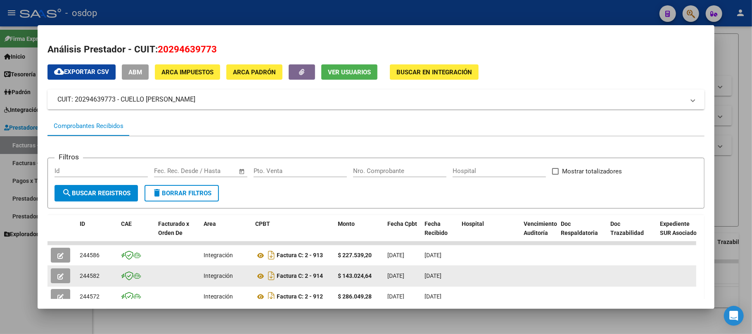
scroll to position [55, 0]
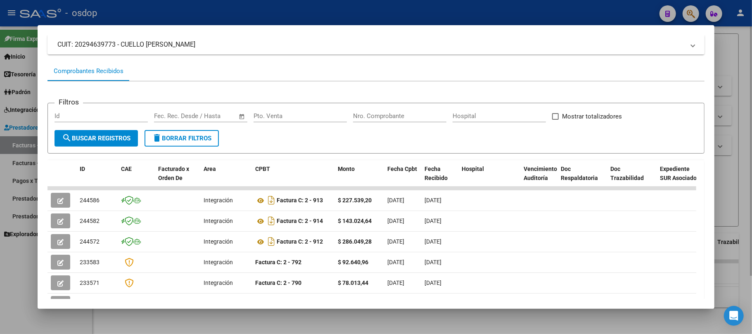
drag, startPoint x: 387, startPoint y: 329, endPoint x: 394, endPoint y: 326, distance: 7.6
click at [387, 329] on div at bounding box center [376, 167] width 752 height 334
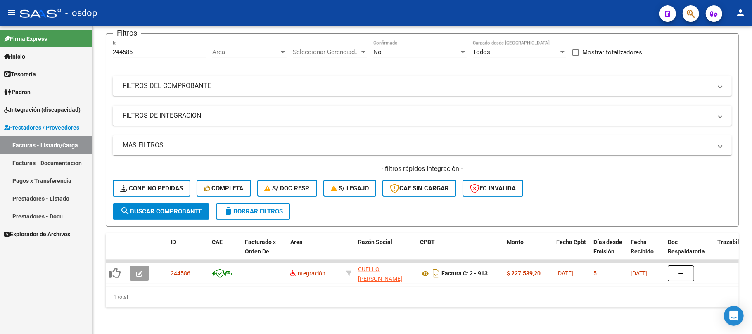
click at [40, 109] on span "Integración (discapacidad)" at bounding box center [42, 109] width 76 height 9
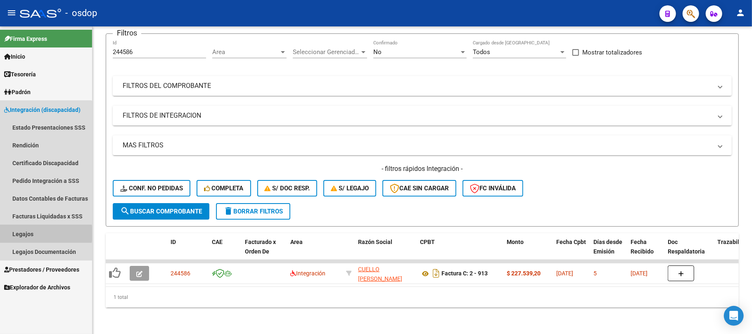
click at [31, 234] on link "Legajos" at bounding box center [46, 234] width 92 height 18
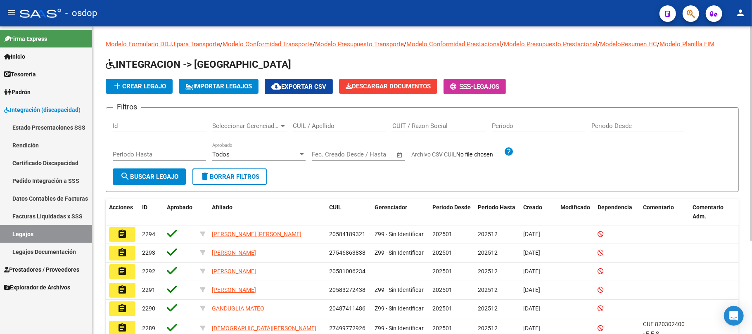
click at [325, 129] on input "CUIL / Apellido" at bounding box center [339, 125] width 93 height 7
paste input "20521004828"
type input "20521004828"
click at [153, 176] on span "search Buscar Legajo" at bounding box center [149, 176] width 58 height 7
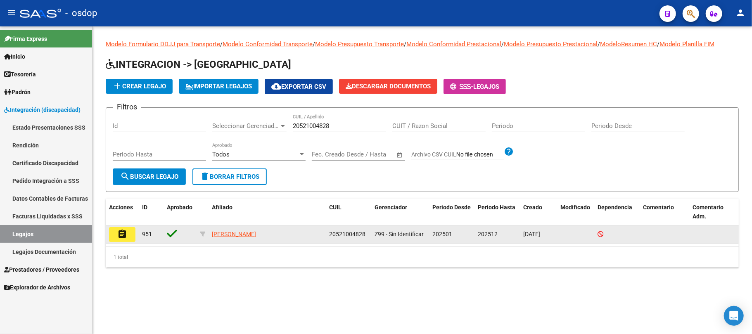
click at [125, 233] on mat-icon "assignment" at bounding box center [122, 234] width 10 height 10
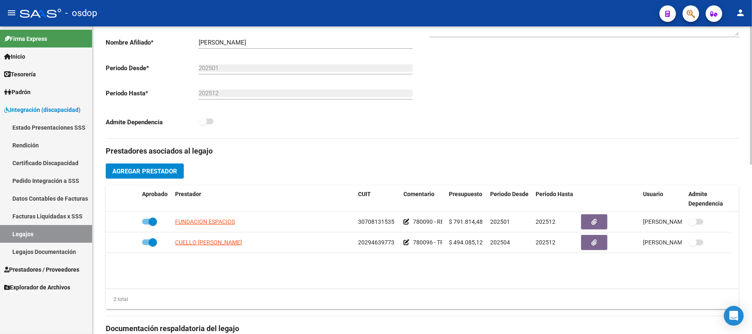
scroll to position [220, 0]
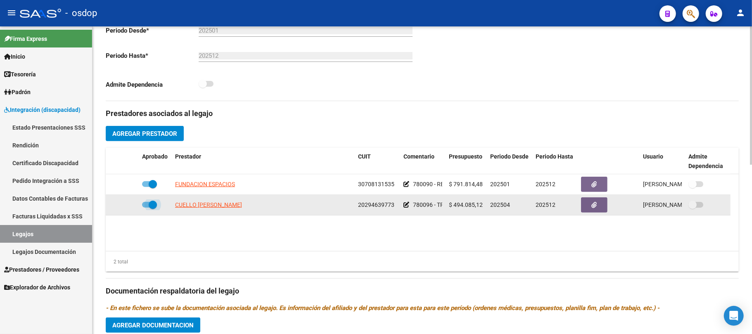
click at [145, 204] on span at bounding box center [149, 205] width 15 height 6
click at [146, 208] on input "checkbox" at bounding box center [146, 208] width 0 height 0
click at [126, 208] on icon at bounding box center [127, 205] width 6 height 6
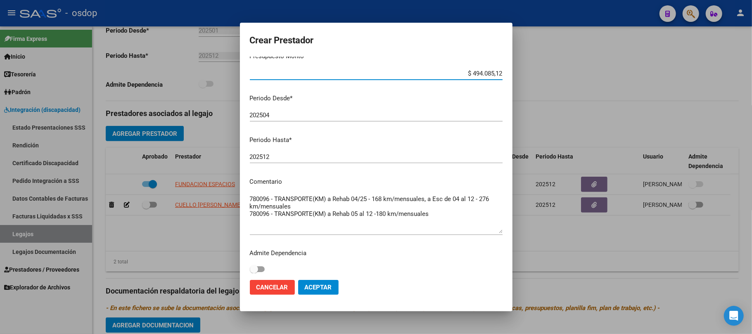
scroll to position [65, 0]
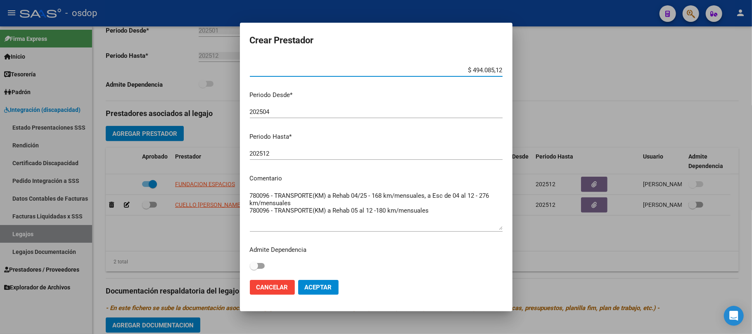
click at [323, 286] on span "Aceptar" at bounding box center [318, 287] width 27 height 7
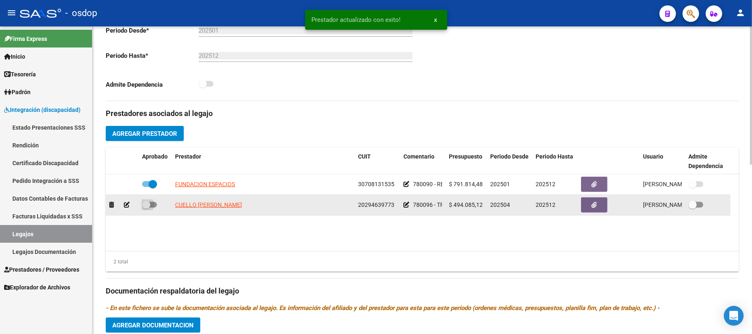
click at [154, 207] on span at bounding box center [149, 205] width 15 height 6
click at [146, 208] on input "checkbox" at bounding box center [146, 208] width 0 height 0
checkbox input "true"
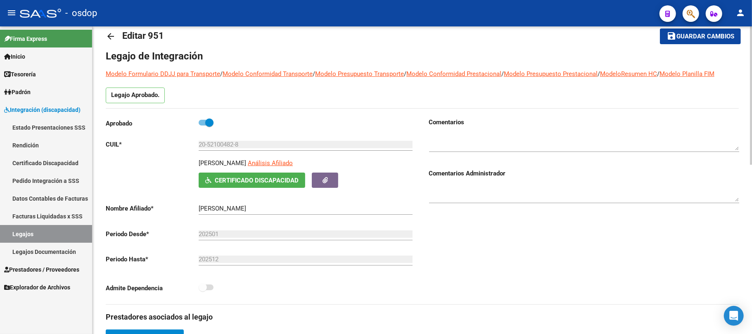
scroll to position [0, 0]
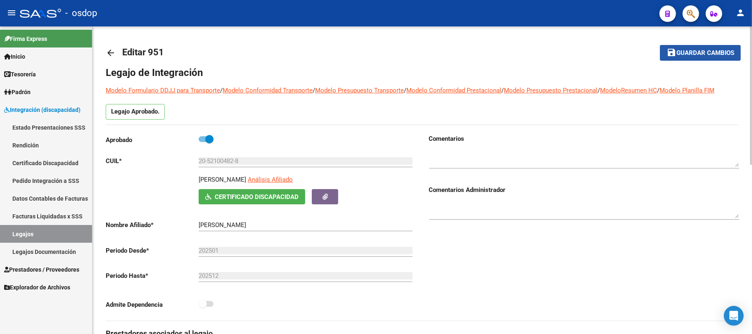
click at [703, 53] on span "Guardar cambios" at bounding box center [706, 53] width 58 height 7
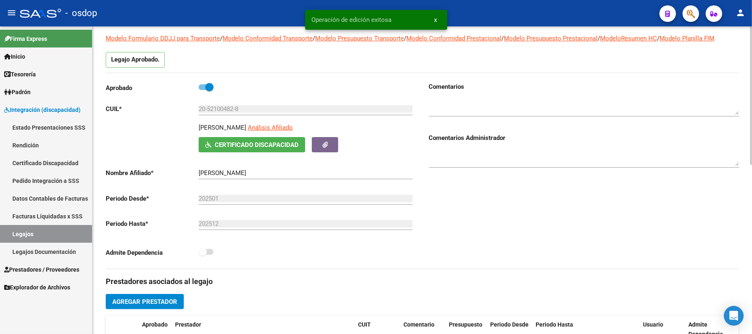
scroll to position [220, 0]
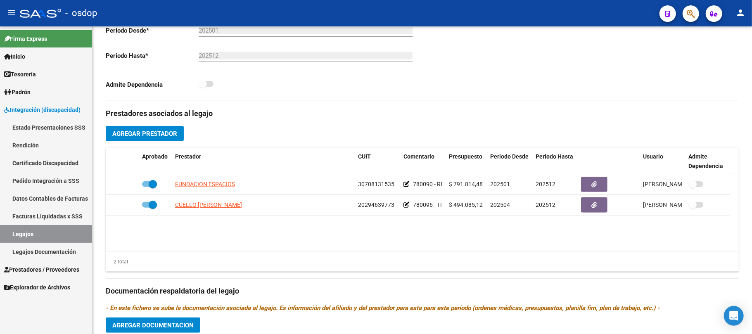
click at [50, 271] on span "Prestadores / Proveedores" at bounding box center [41, 269] width 75 height 9
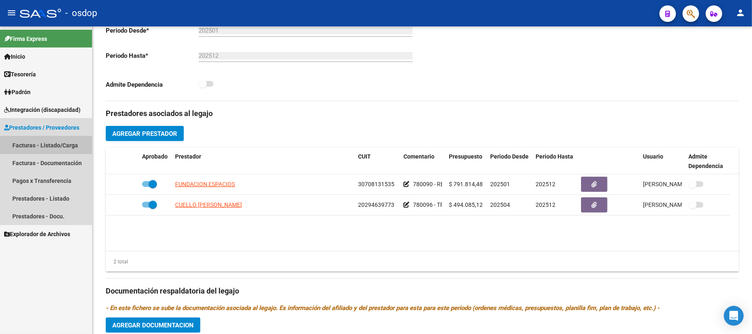
click at [58, 144] on link "Facturas - Listado/Carga" at bounding box center [46, 145] width 92 height 18
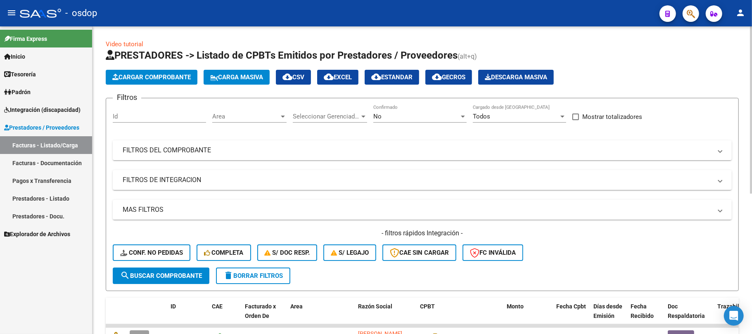
click at [147, 114] on input "Id" at bounding box center [159, 116] width 93 height 7
paste input "244586"
type input "244586"
click at [173, 275] on span "search Buscar Comprobante" at bounding box center [161, 275] width 82 height 7
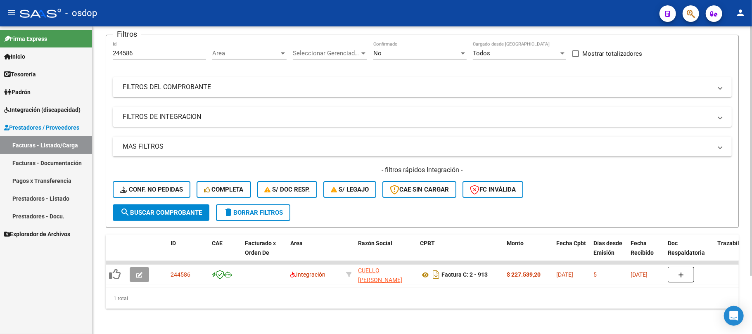
scroll to position [72, 0]
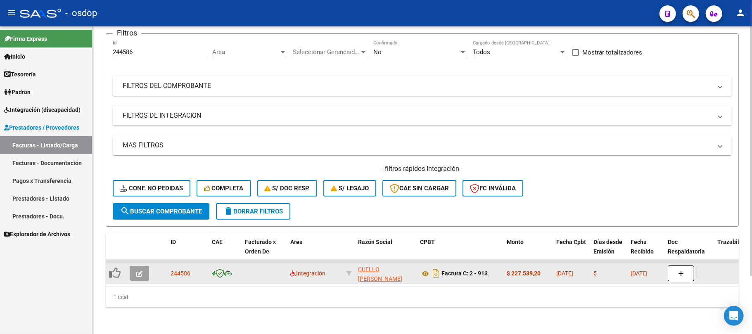
click at [139, 270] on button "button" at bounding box center [139, 273] width 19 height 15
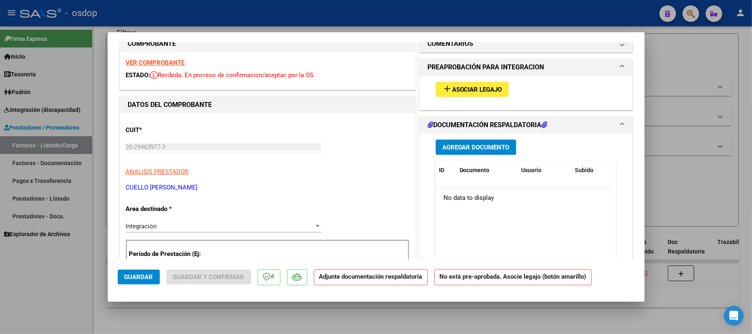
scroll to position [0, 0]
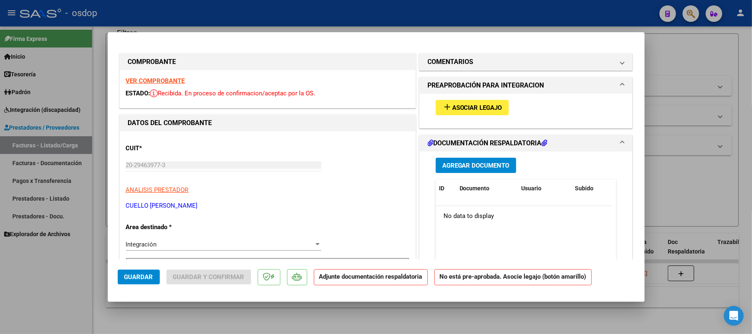
click at [166, 81] on strong "VER COMPROBANTE" at bounding box center [155, 80] width 59 height 7
click at [491, 109] on span "Asociar Legajo" at bounding box center [477, 107] width 50 height 7
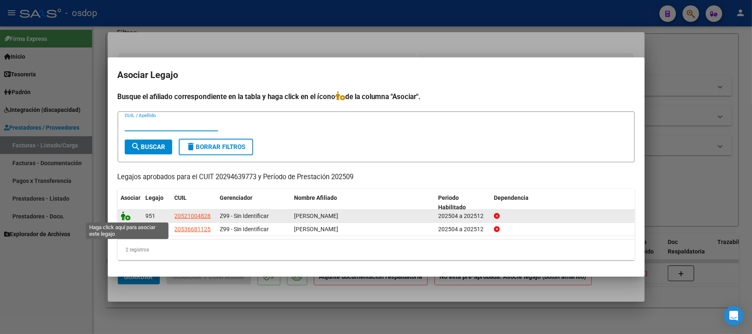
click at [126, 216] on icon at bounding box center [126, 215] width 10 height 9
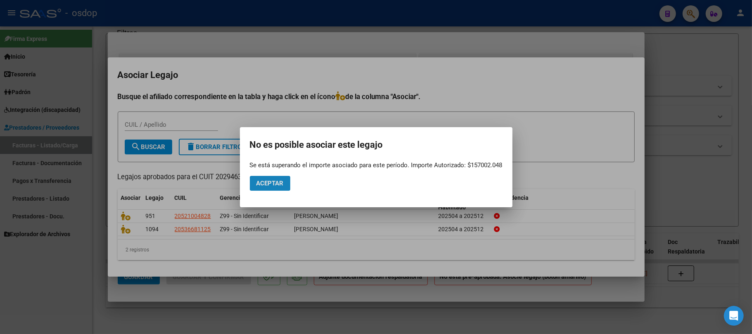
click at [280, 181] on span "Aceptar" at bounding box center [269, 183] width 27 height 7
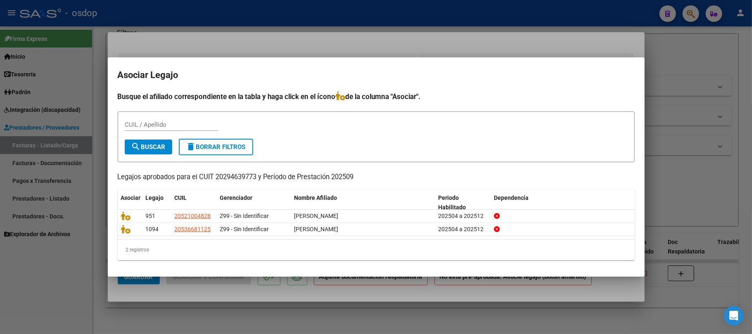
click at [306, 321] on div at bounding box center [376, 167] width 752 height 334
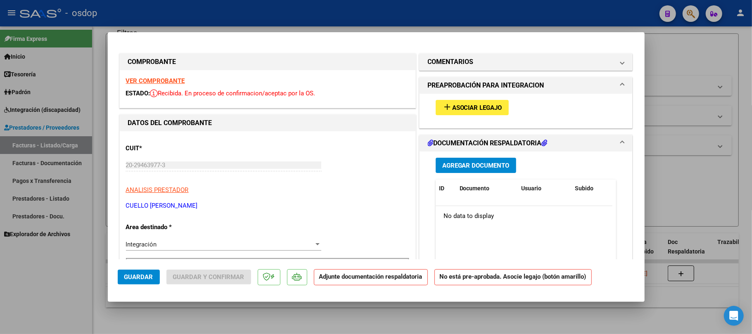
click at [280, 317] on div at bounding box center [376, 167] width 752 height 334
type input "$ 0,00"
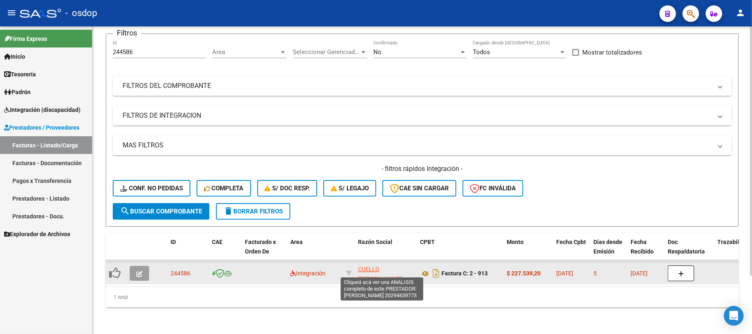
click at [378, 266] on span "CUELLO [PERSON_NAME]" at bounding box center [380, 274] width 44 height 16
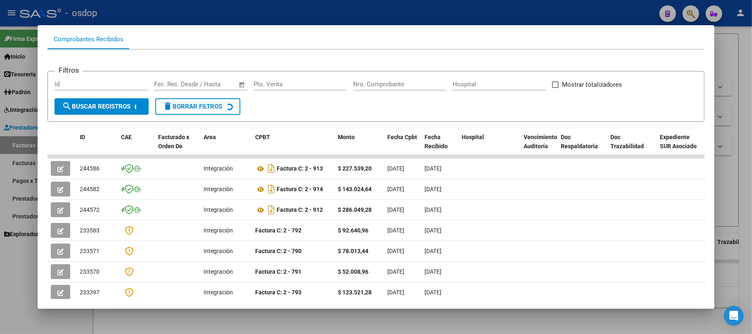
scroll to position [110, 0]
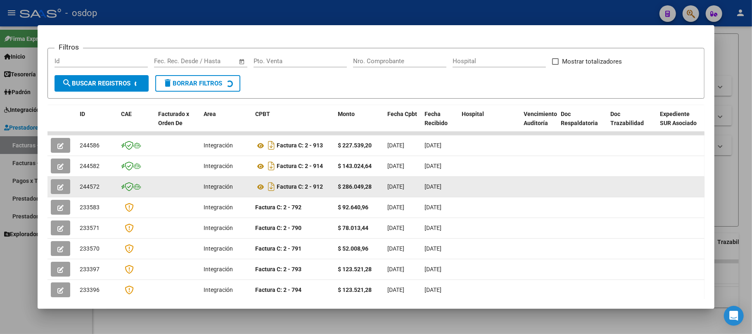
click at [58, 185] on icon "button" at bounding box center [60, 187] width 6 height 6
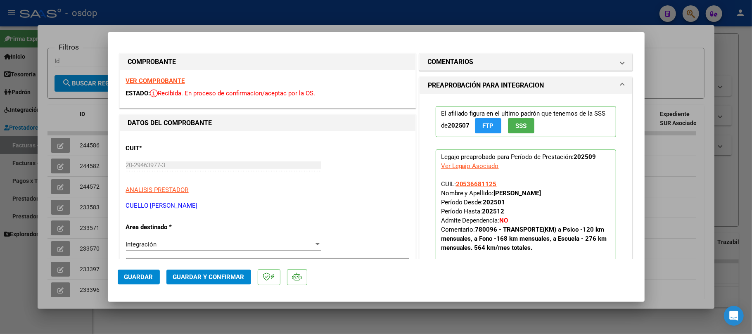
click at [151, 78] on strong "VER COMPROBANTE" at bounding box center [155, 80] width 59 height 7
click at [318, 326] on div at bounding box center [376, 167] width 752 height 334
type input "$ 0,00"
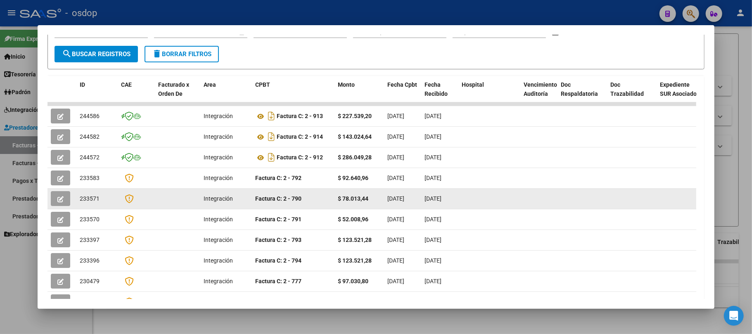
scroll to position [130, 0]
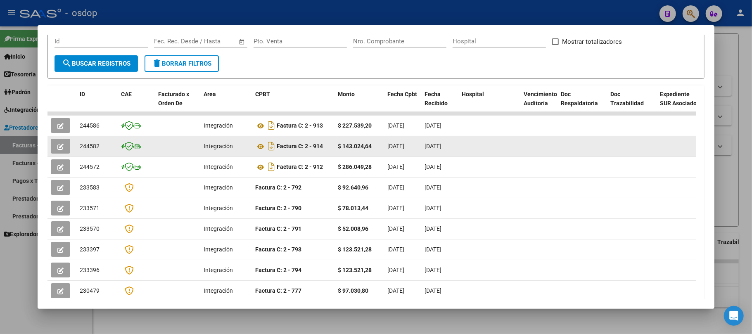
click at [55, 141] on button "button" at bounding box center [60, 146] width 19 height 15
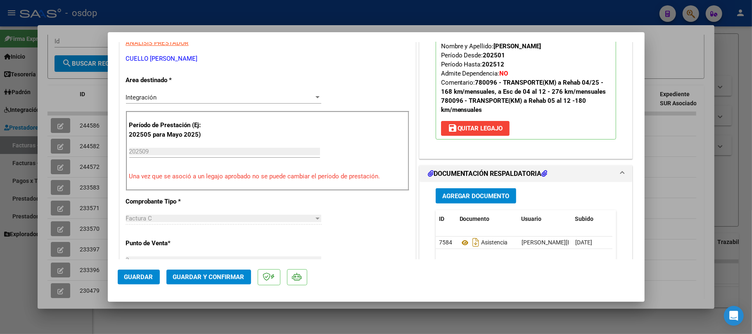
scroll to position [110, 0]
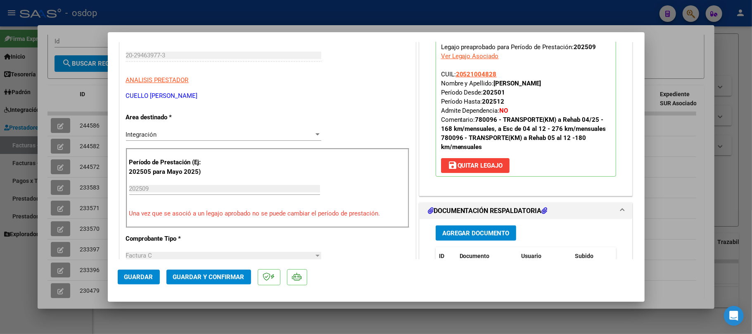
click at [425, 323] on div at bounding box center [376, 167] width 752 height 334
type input "$ 0,00"
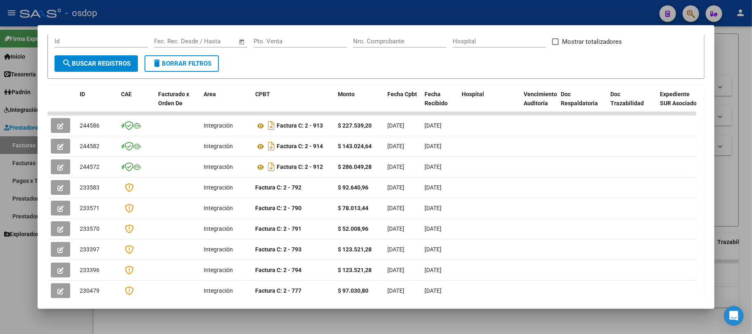
click at [478, 319] on div at bounding box center [376, 167] width 752 height 334
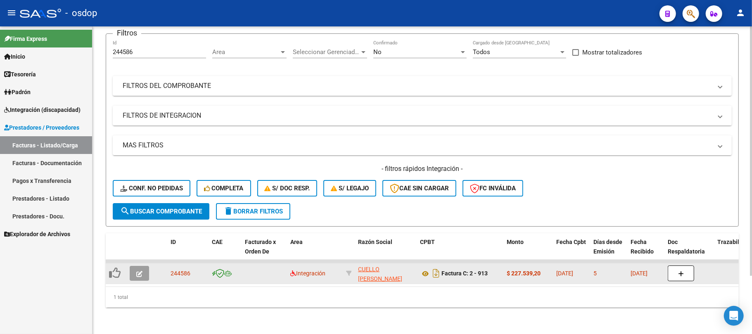
click at [141, 271] on icon "button" at bounding box center [139, 274] width 6 height 6
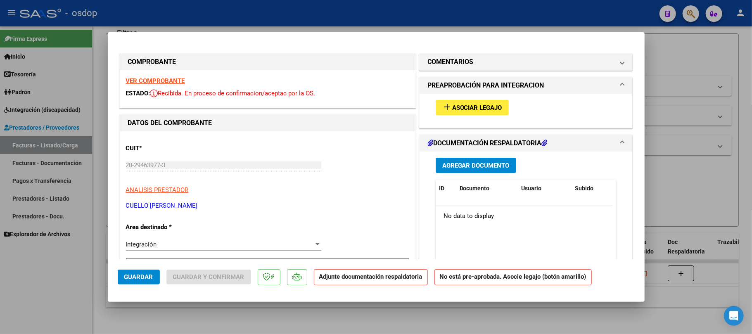
click at [243, 321] on div at bounding box center [376, 167] width 752 height 334
type input "$ 0,00"
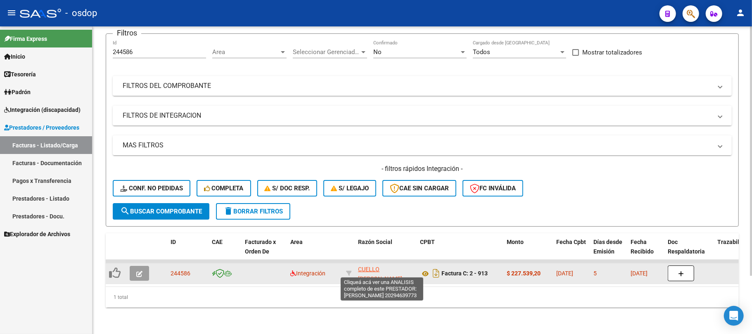
click at [387, 266] on span "CUELLO [PERSON_NAME]" at bounding box center [380, 274] width 44 height 16
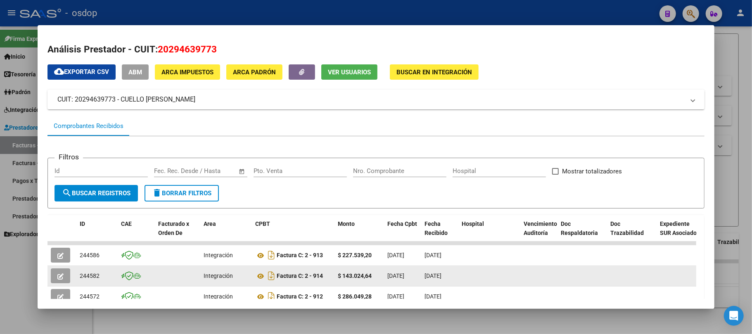
click at [58, 274] on icon "button" at bounding box center [60, 276] width 6 height 6
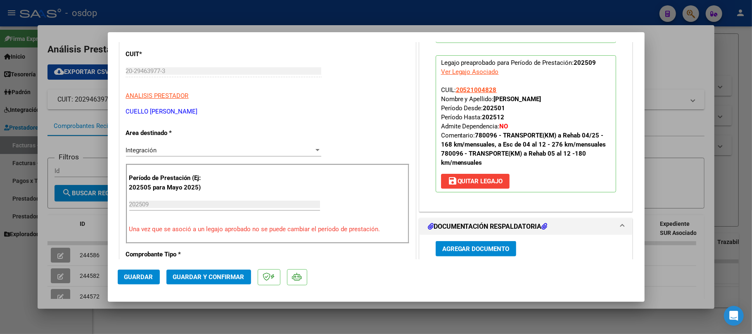
scroll to position [110, 0]
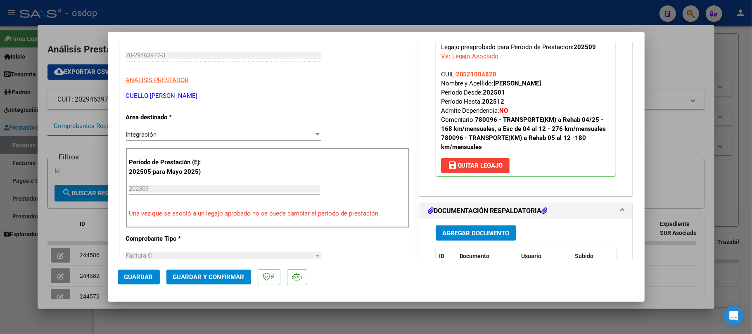
click at [494, 168] on span "save [PERSON_NAME]" at bounding box center [475, 165] width 55 height 7
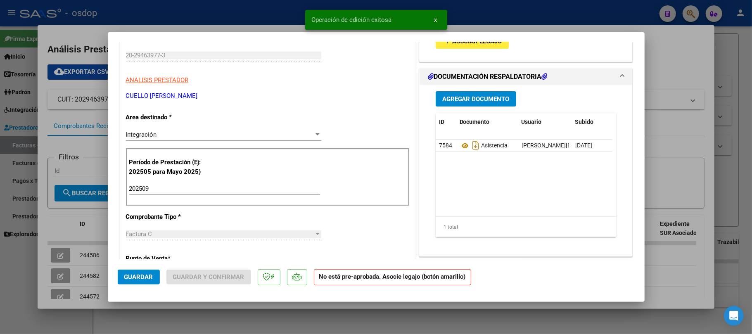
click at [158, 314] on div at bounding box center [376, 167] width 752 height 334
type input "$ 0,00"
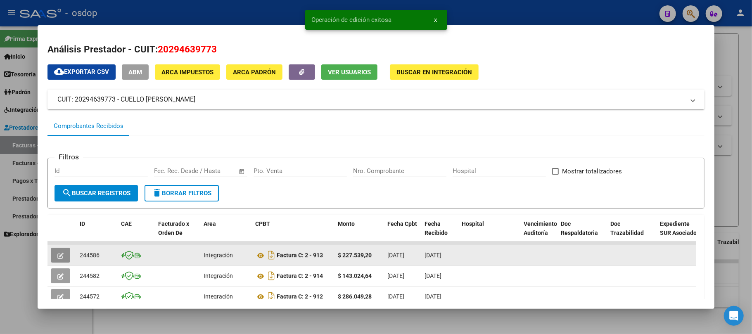
click at [60, 256] on icon "button" at bounding box center [60, 256] width 6 height 6
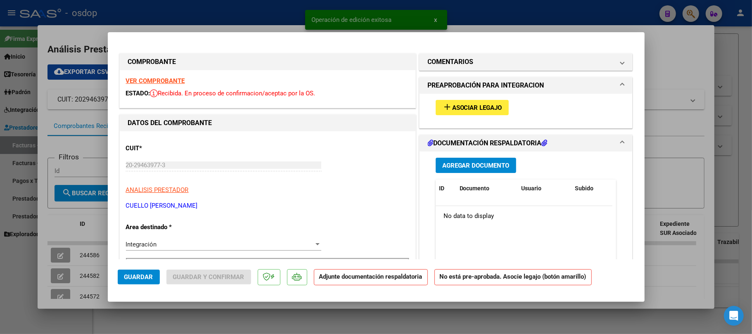
click at [482, 108] on span "Asociar Legajo" at bounding box center [477, 107] width 50 height 7
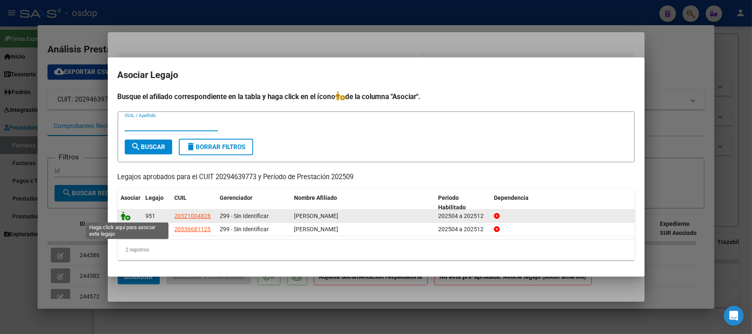
click at [128, 216] on icon at bounding box center [126, 215] width 10 height 9
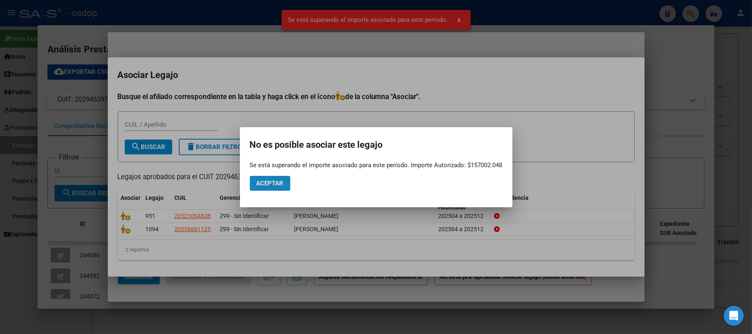
click at [268, 184] on span "Aceptar" at bounding box center [269, 183] width 27 height 7
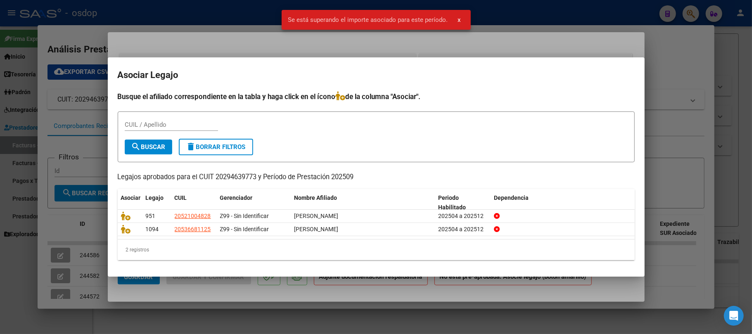
click at [461, 298] on div at bounding box center [376, 167] width 752 height 334
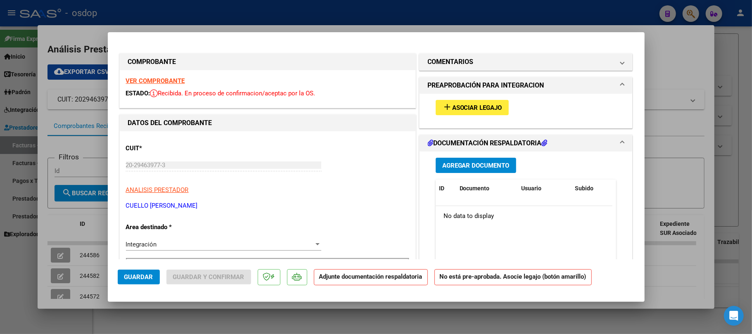
click at [394, 331] on div at bounding box center [376, 167] width 752 height 334
type input "$ 0,00"
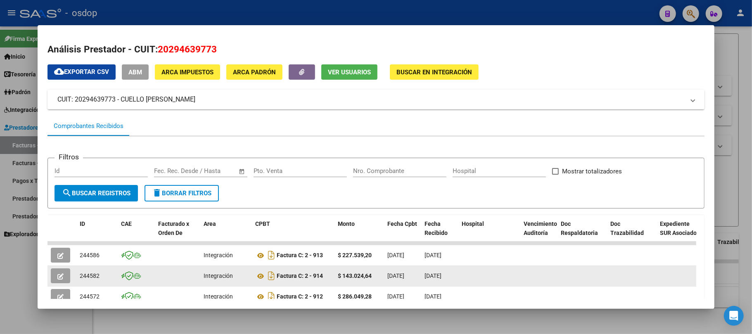
click at [64, 275] on button "button" at bounding box center [60, 275] width 19 height 15
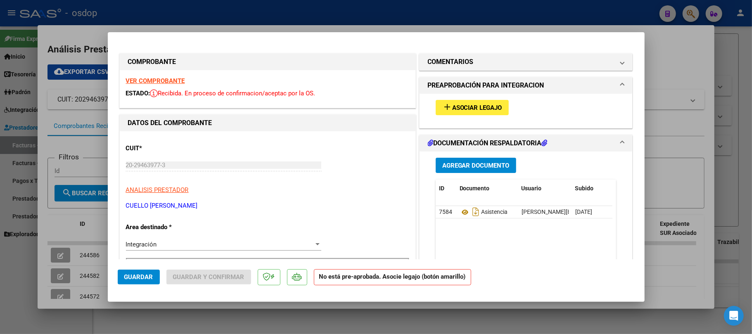
click at [486, 107] on span "Asociar Legajo" at bounding box center [477, 107] width 50 height 7
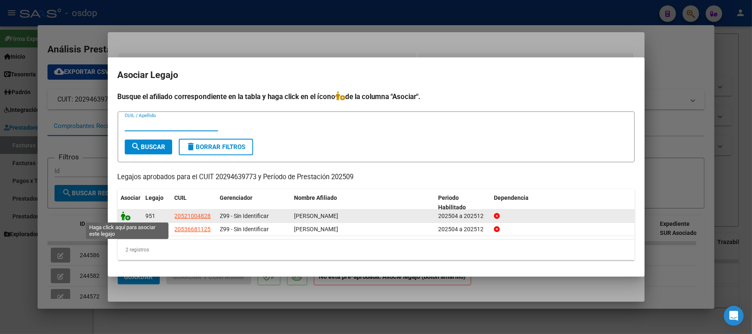
click at [124, 215] on icon at bounding box center [126, 215] width 10 height 9
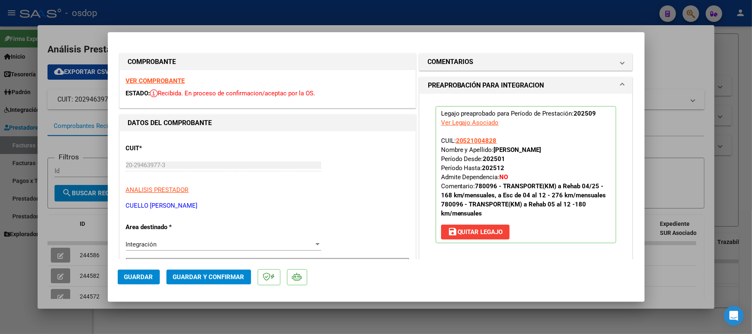
click at [148, 281] on span "Guardar" at bounding box center [138, 276] width 29 height 7
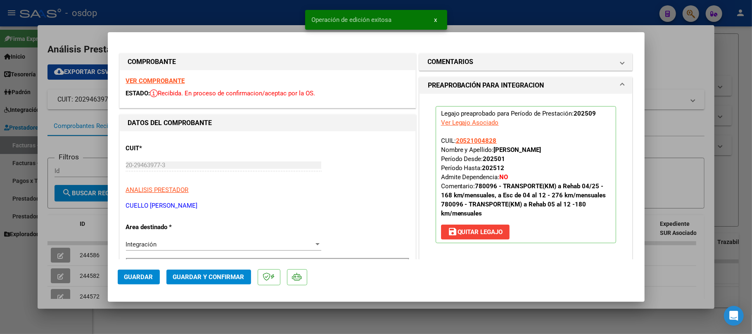
click at [427, 324] on div at bounding box center [376, 167] width 752 height 334
type input "$ 0,00"
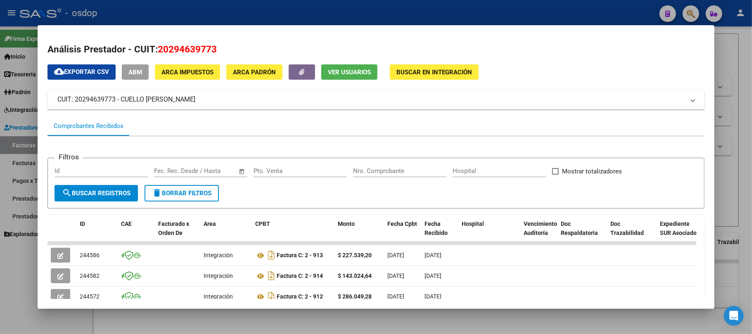
click at [221, 330] on div at bounding box center [376, 167] width 752 height 334
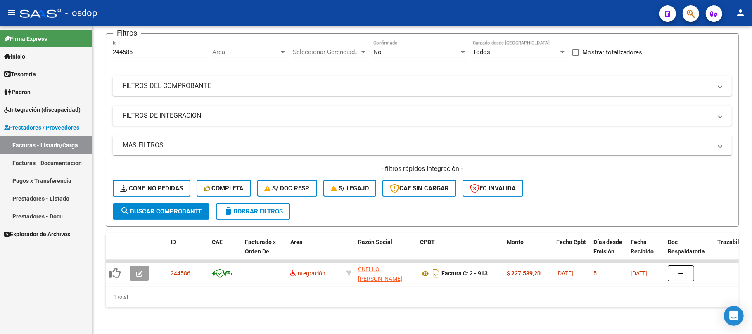
click at [58, 105] on span "Integración (discapacidad)" at bounding box center [42, 109] width 76 height 9
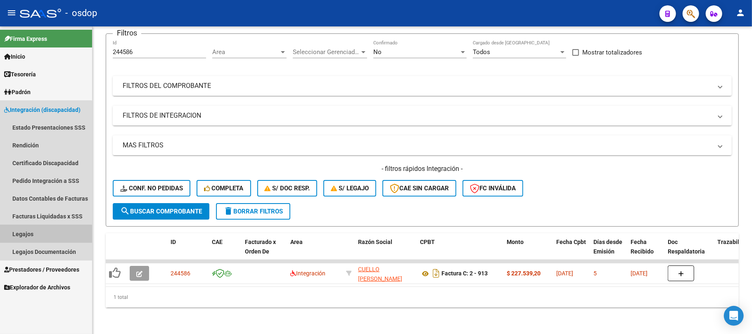
click at [30, 235] on link "Legajos" at bounding box center [46, 234] width 92 height 18
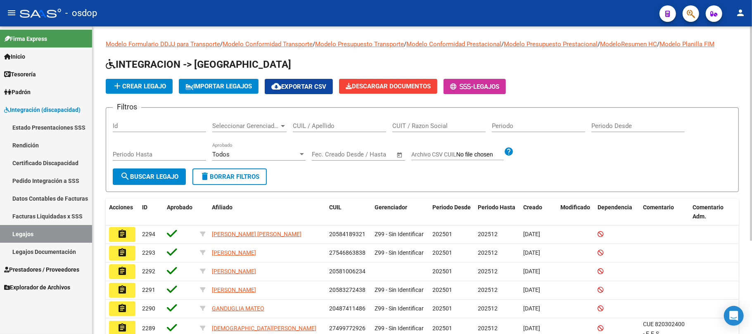
click at [332, 131] on div "CUIL / Apellido" at bounding box center [339, 123] width 93 height 18
paste input "27575642530"
type input "27575642530"
click at [151, 180] on button "search Buscar Legajo" at bounding box center [149, 177] width 73 height 17
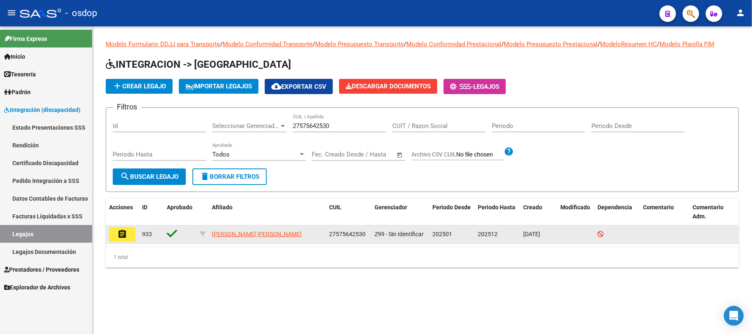
click at [121, 234] on mat-icon "assignment" at bounding box center [122, 234] width 10 height 10
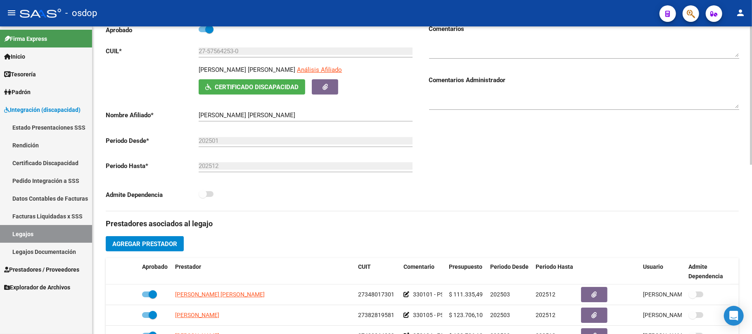
scroll to position [165, 0]
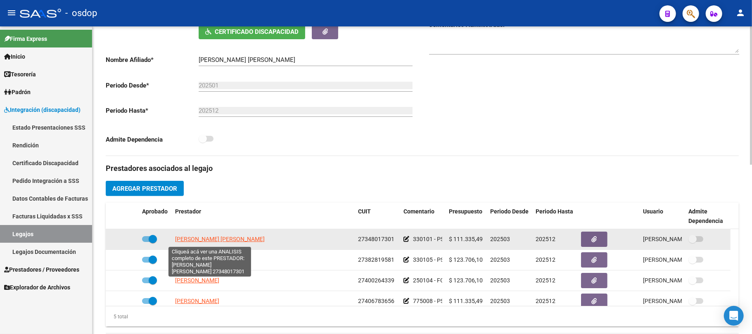
click at [233, 238] on span "[PERSON_NAME] [PERSON_NAME]" at bounding box center [220, 239] width 90 height 7
type textarea "27348017301"
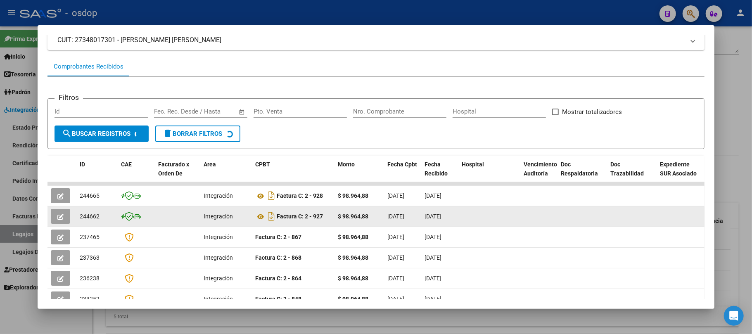
scroll to position [110, 0]
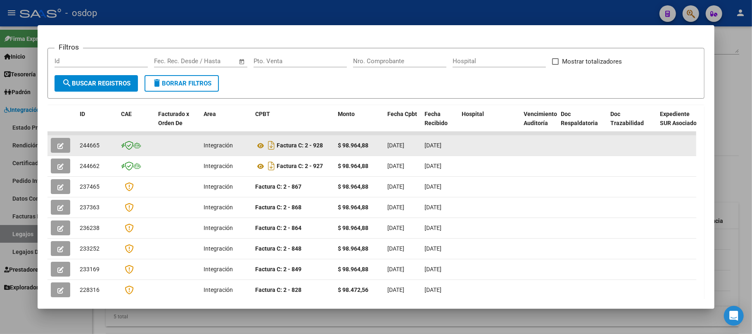
click at [63, 144] on icon "button" at bounding box center [60, 146] width 6 height 6
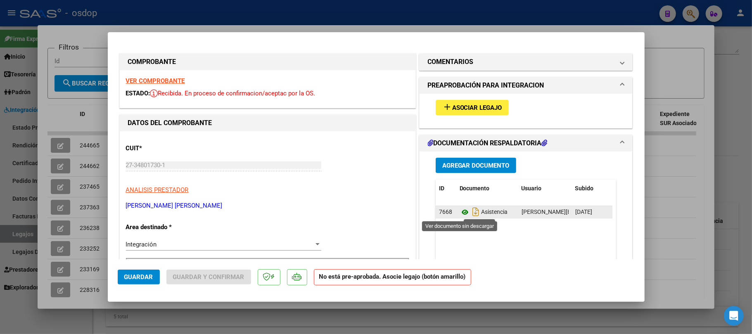
click at [460, 212] on icon at bounding box center [465, 212] width 11 height 10
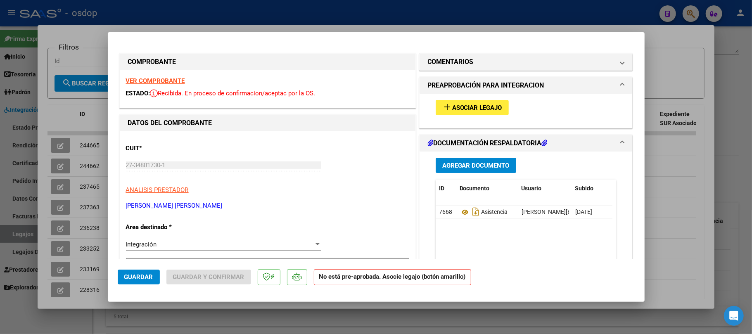
click at [152, 79] on strong "VER COMPROBANTE" at bounding box center [155, 80] width 59 height 7
click at [477, 108] on span "Asociar Legajo" at bounding box center [477, 107] width 50 height 7
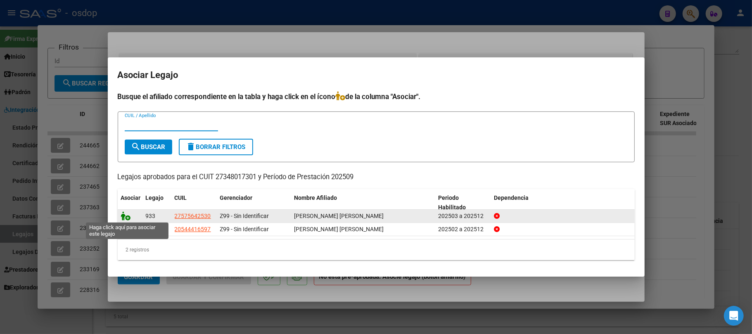
click at [123, 215] on icon at bounding box center [126, 215] width 10 height 9
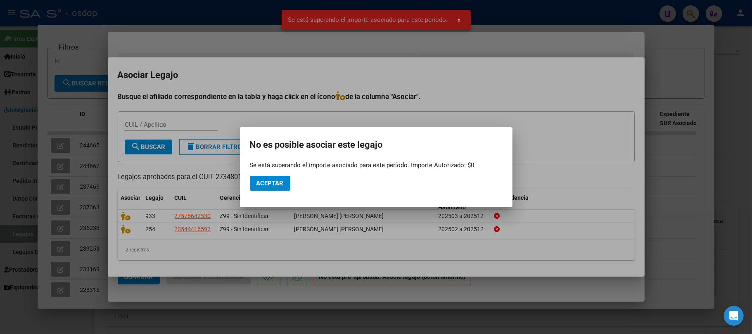
click at [468, 313] on div at bounding box center [376, 167] width 752 height 334
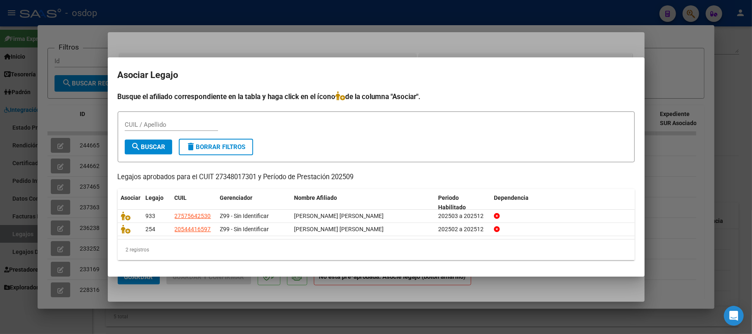
click at [356, 304] on div at bounding box center [376, 167] width 752 height 334
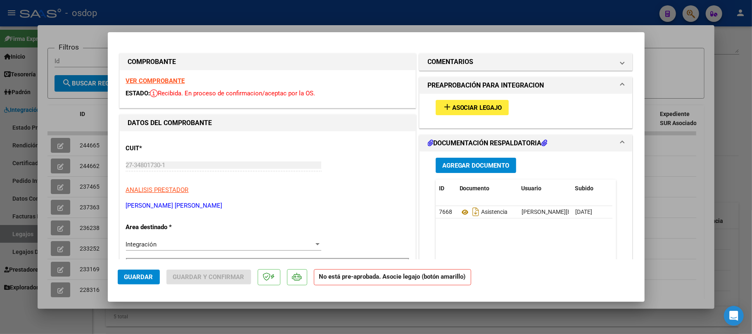
click at [311, 316] on div at bounding box center [376, 167] width 752 height 334
type input "$ 0,00"
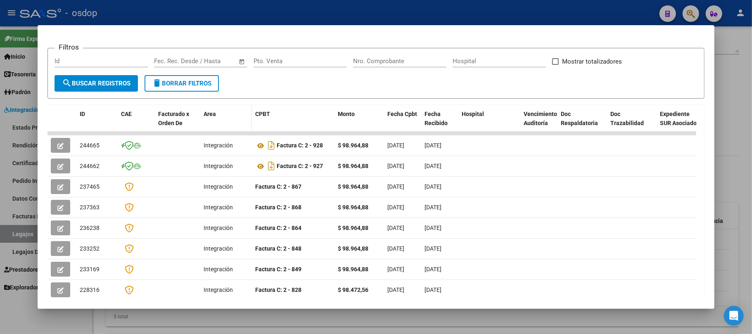
scroll to position [0, 0]
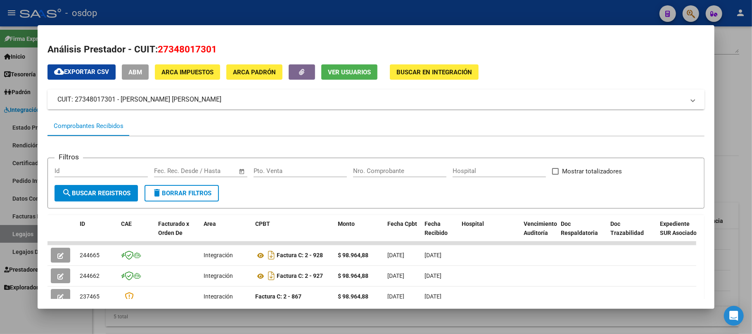
drag, startPoint x: 207, startPoint y: 101, endPoint x: 58, endPoint y: 100, distance: 149.1
click at [58, 100] on mat-panel-title "CUIT: 27348017301 - [PERSON_NAME] [PERSON_NAME]" at bounding box center [370, 100] width 627 height 10
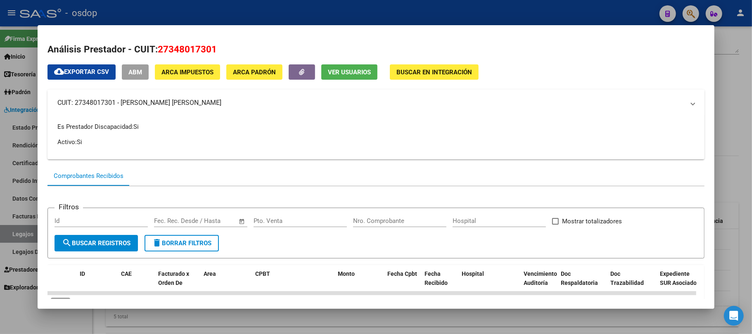
copy mat-panel-title "CUIT: 27348017301 - [PERSON_NAME] [PERSON_NAME]"
click at [242, 322] on div at bounding box center [376, 167] width 752 height 334
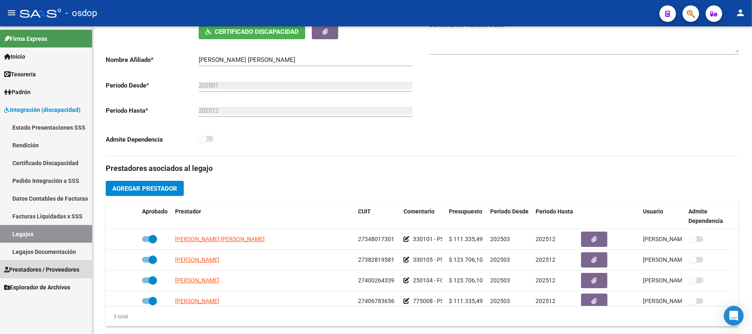
click at [58, 265] on span "Prestadores / Proveedores" at bounding box center [41, 269] width 75 height 9
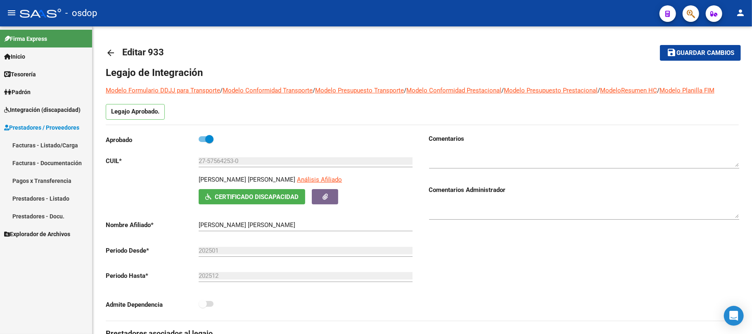
click at [58, 142] on link "Facturas - Listado/Carga" at bounding box center [46, 145] width 92 height 18
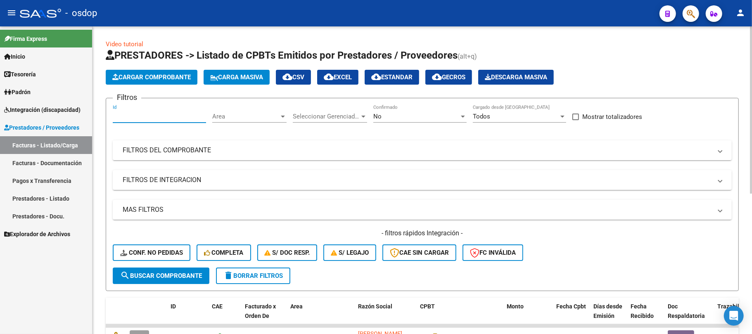
click at [188, 118] on input "Id" at bounding box center [159, 116] width 93 height 7
paste input "244647"
type input "244647"
click at [159, 276] on span "search Buscar Comprobante" at bounding box center [161, 275] width 82 height 7
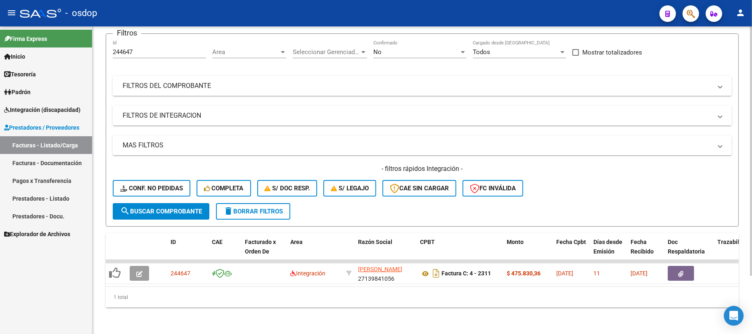
scroll to position [72, 0]
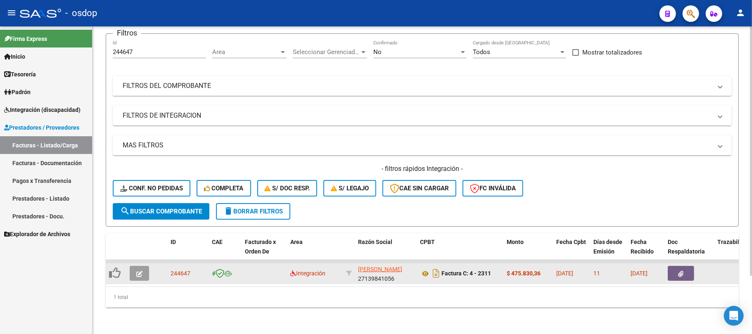
click at [138, 271] on icon "button" at bounding box center [139, 274] width 6 height 6
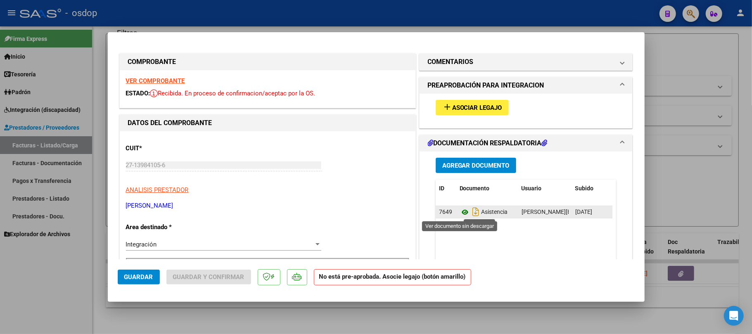
click at [460, 214] on icon at bounding box center [465, 212] width 11 height 10
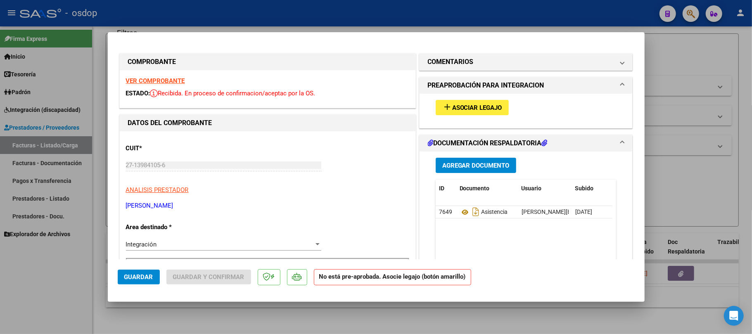
click at [164, 83] on strong "VER COMPROBANTE" at bounding box center [155, 80] width 59 height 7
click at [464, 108] on span "Asociar Legajo" at bounding box center [477, 107] width 50 height 7
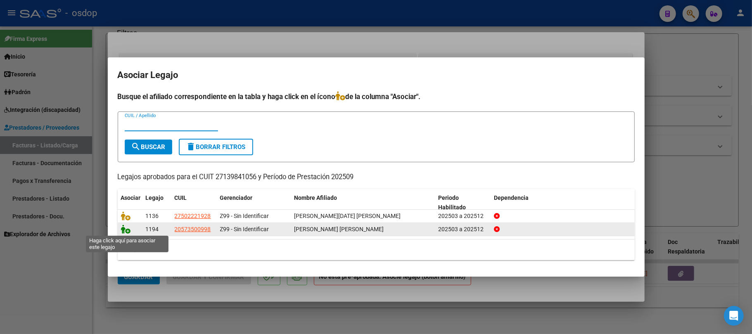
click at [126, 230] on icon at bounding box center [126, 229] width 10 height 9
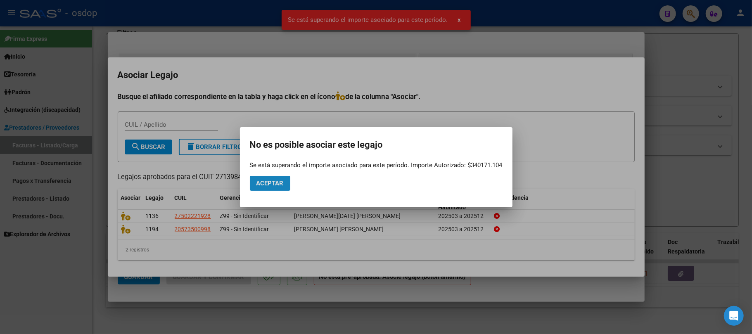
click at [285, 183] on button "Aceptar" at bounding box center [270, 183] width 40 height 15
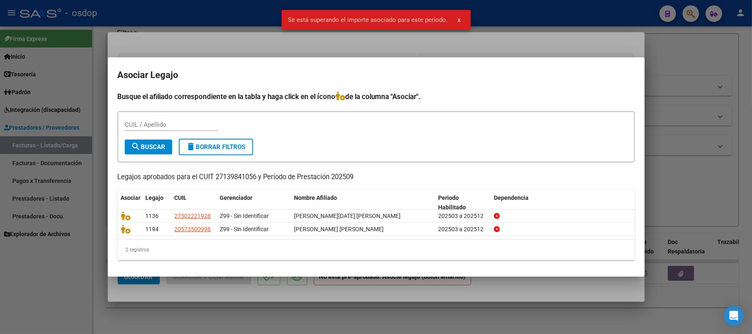
click at [370, 296] on div at bounding box center [376, 167] width 752 height 334
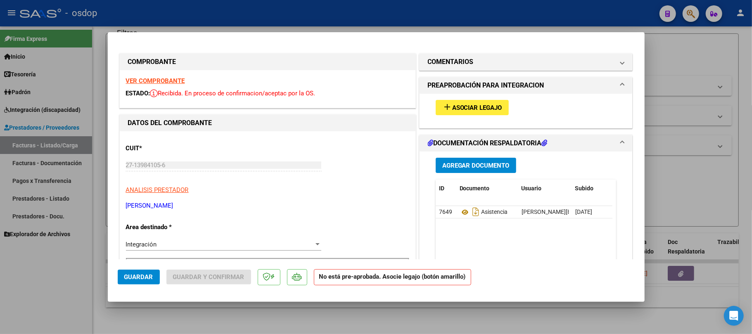
click at [179, 207] on p "[PERSON_NAME]" at bounding box center [267, 205] width 283 height 9
click at [278, 326] on div at bounding box center [376, 167] width 752 height 334
type input "$ 0,00"
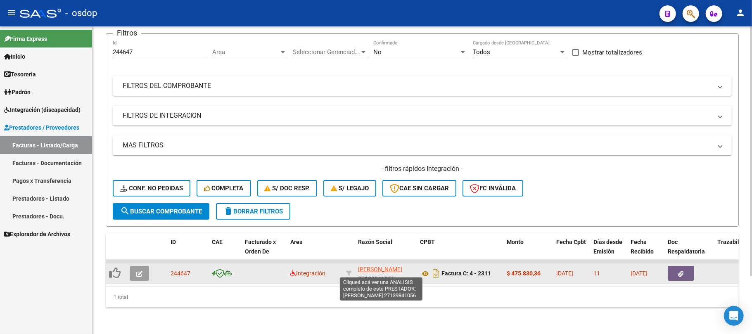
click at [377, 266] on span "[PERSON_NAME]" at bounding box center [380, 269] width 44 height 7
type textarea "27139841056"
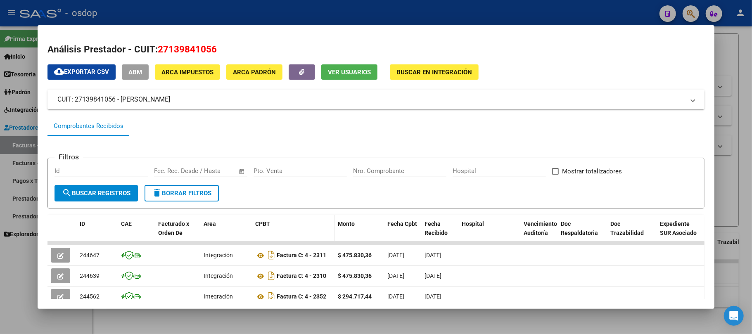
scroll to position [55, 0]
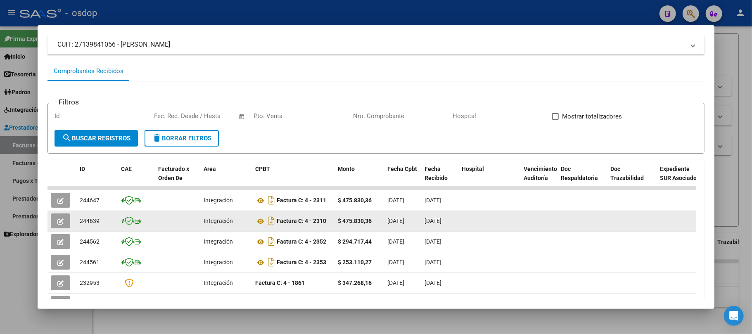
click at [62, 218] on icon "button" at bounding box center [60, 221] width 6 height 6
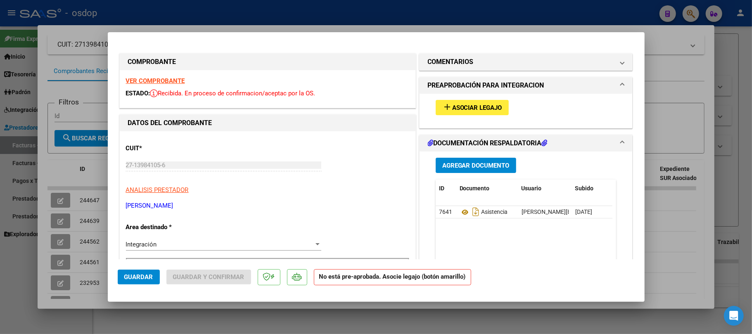
click at [165, 84] on strong "VER COMPROBANTE" at bounding box center [155, 80] width 59 height 7
click at [309, 308] on div at bounding box center [376, 167] width 752 height 334
type input "$ 0,00"
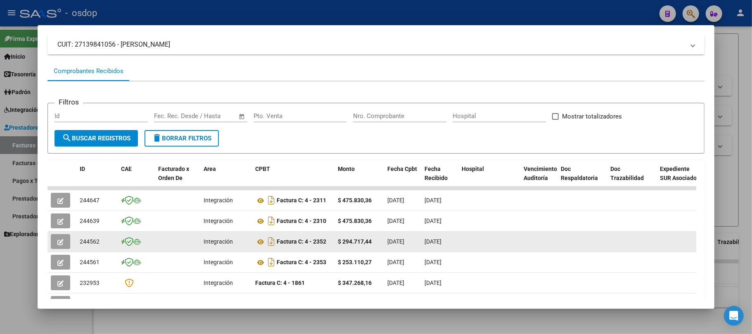
click at [66, 237] on button "button" at bounding box center [60, 241] width 19 height 15
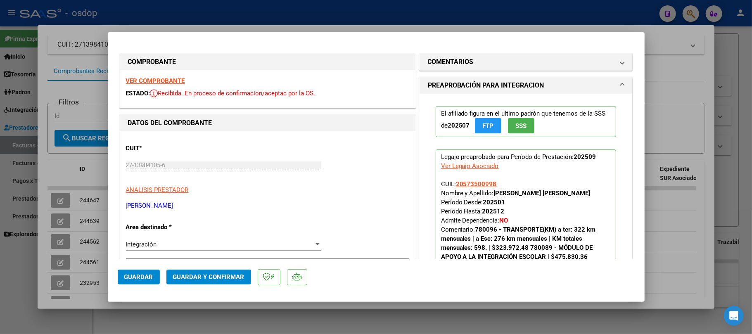
click at [173, 79] on strong "VER COMPROBANTE" at bounding box center [155, 80] width 59 height 7
click at [152, 323] on div at bounding box center [376, 167] width 752 height 334
type input "$ 0,00"
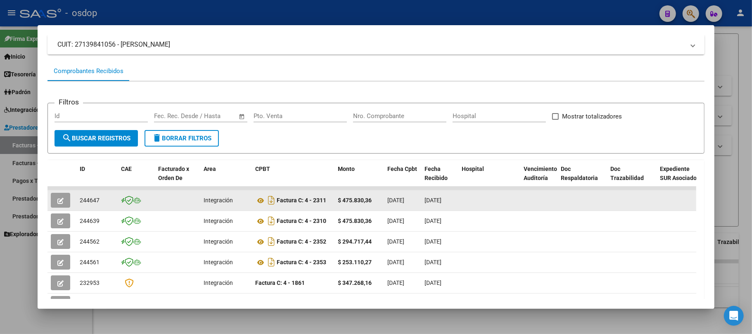
click at [57, 198] on icon "button" at bounding box center [60, 201] width 6 height 6
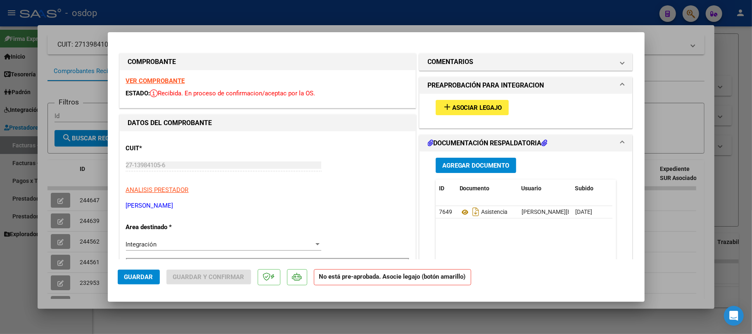
click at [157, 79] on strong "VER COMPROBANTE" at bounding box center [155, 80] width 59 height 7
click at [270, 322] on div at bounding box center [376, 167] width 752 height 334
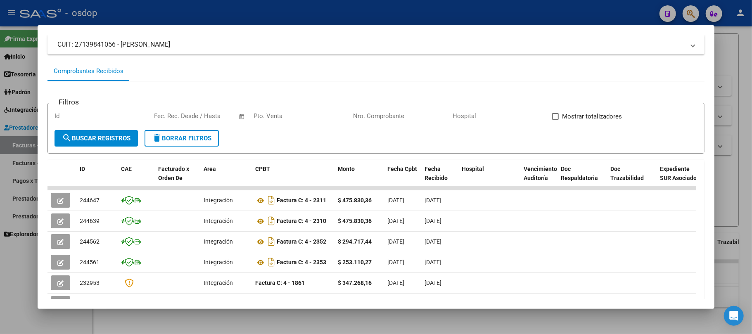
click at [321, 324] on div at bounding box center [376, 167] width 752 height 334
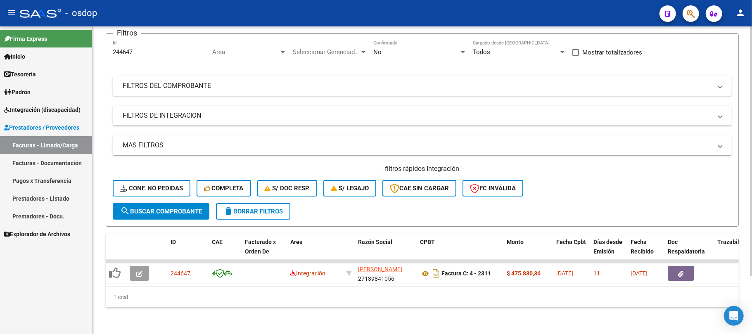
click at [335, 321] on div "Video tutorial PRESTADORES -> Listado de CPBTs Emitidos por Prestadores / Prove…" at bounding box center [423, 148] width 660 height 372
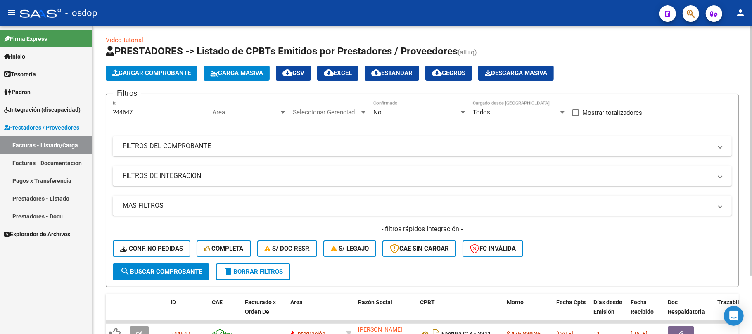
scroll to position [0, 0]
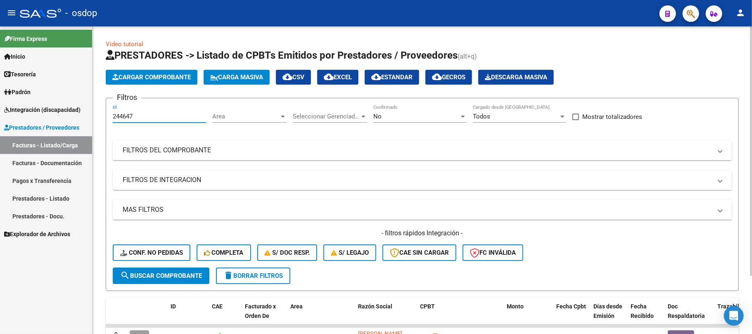
click at [156, 116] on input "244647" at bounding box center [159, 116] width 93 height 7
click at [187, 272] on span "search Buscar Comprobante" at bounding box center [161, 275] width 82 height 7
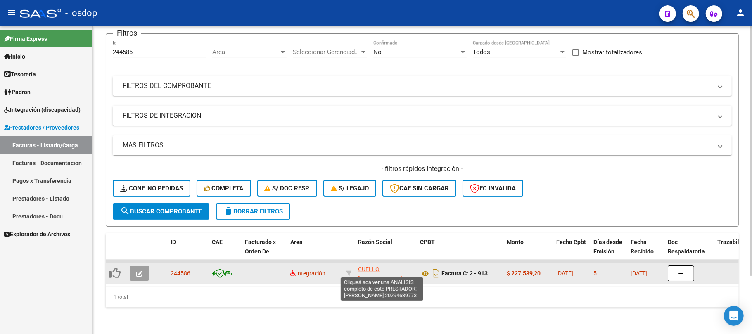
scroll to position [10, 0]
drag, startPoint x: 357, startPoint y: 262, endPoint x: 397, endPoint y: 273, distance: 41.5
click at [397, 273] on datatable-body-cell "CUELLO [PERSON_NAME] 20294639773" at bounding box center [386, 273] width 62 height 20
copy div "CUELLO [PERSON_NAME] 20294639773"
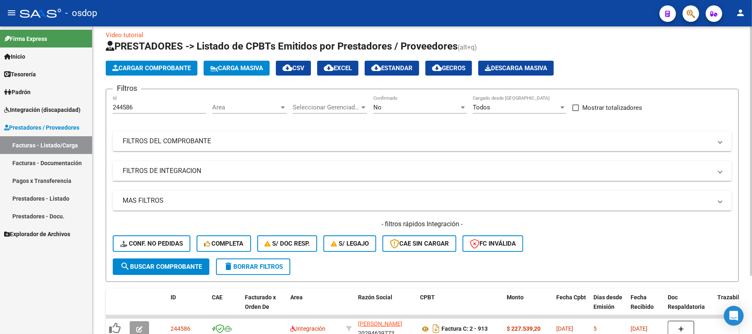
scroll to position [0, 0]
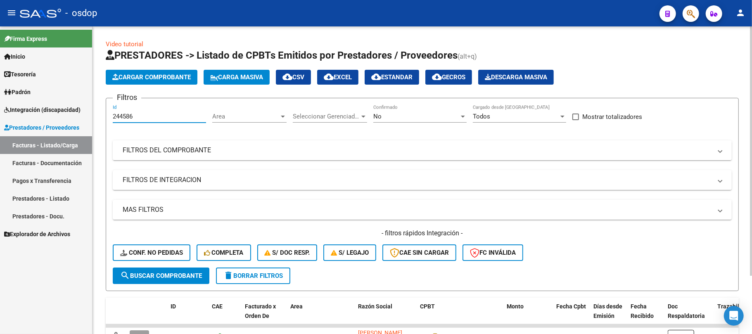
click at [146, 114] on input "244586" at bounding box center [159, 116] width 93 height 7
click at [176, 278] on span "search Buscar Comprobante" at bounding box center [161, 275] width 82 height 7
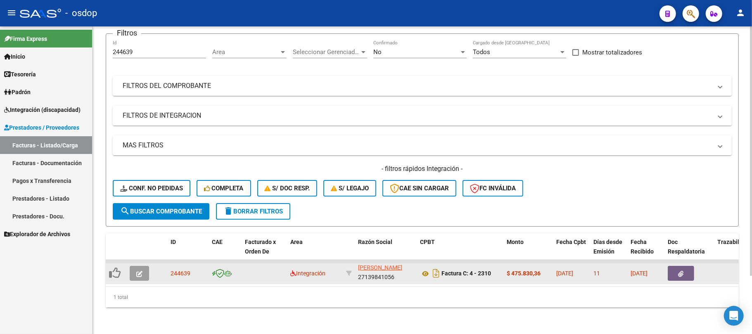
scroll to position [72, 0]
click at [144, 269] on button "button" at bounding box center [139, 273] width 19 height 15
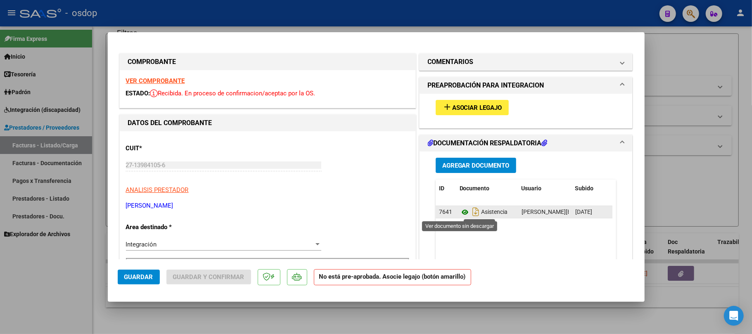
click at [460, 210] on icon at bounding box center [465, 212] width 11 height 10
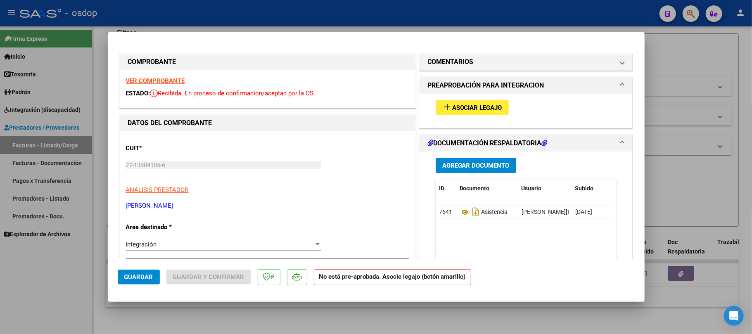
click at [161, 80] on strong "VER COMPROBANTE" at bounding box center [155, 80] width 59 height 7
click at [230, 333] on div at bounding box center [376, 167] width 752 height 334
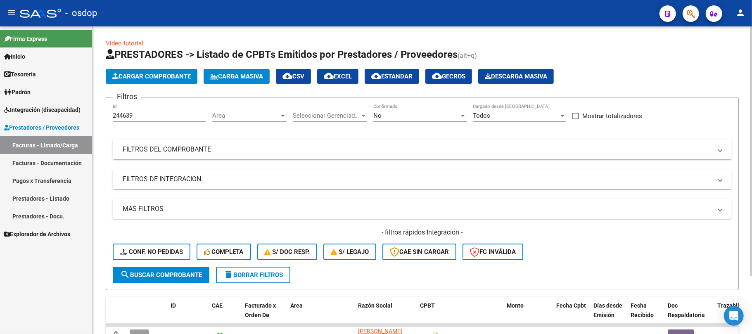
scroll to position [0, 0]
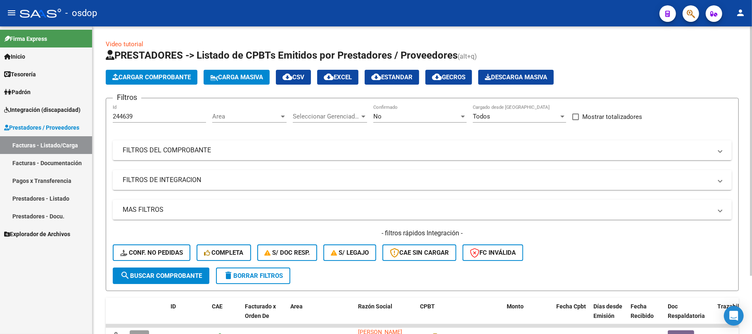
click at [261, 281] on button "delete Borrar Filtros" at bounding box center [253, 276] width 74 height 17
click at [129, 118] on input "Id" at bounding box center [159, 116] width 93 height 7
click at [191, 274] on span "search Buscar Comprobante" at bounding box center [161, 275] width 82 height 7
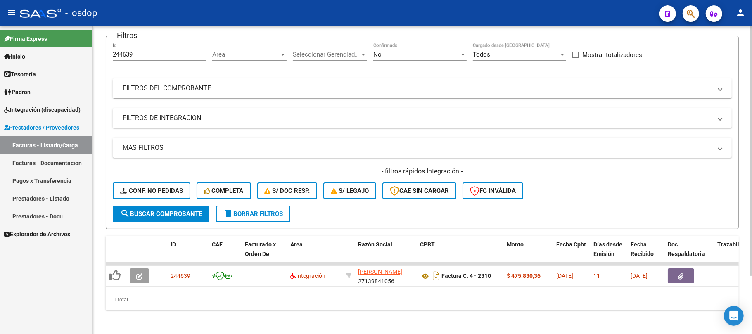
scroll to position [72, 0]
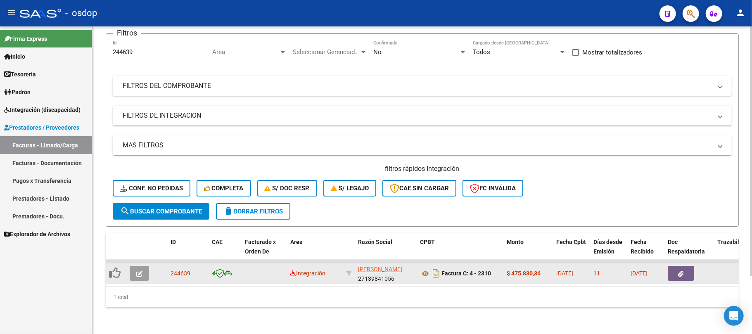
click at [141, 271] on icon "button" at bounding box center [139, 274] width 6 height 6
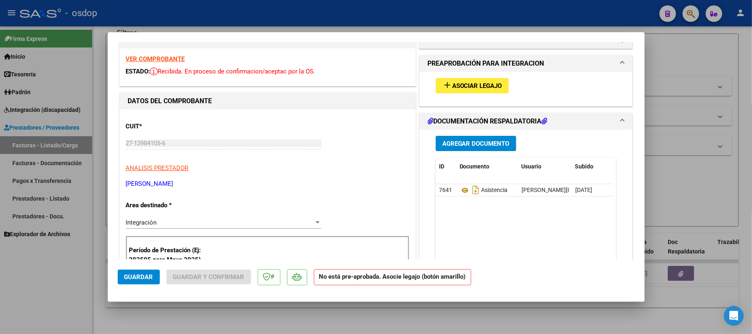
scroll to position [0, 0]
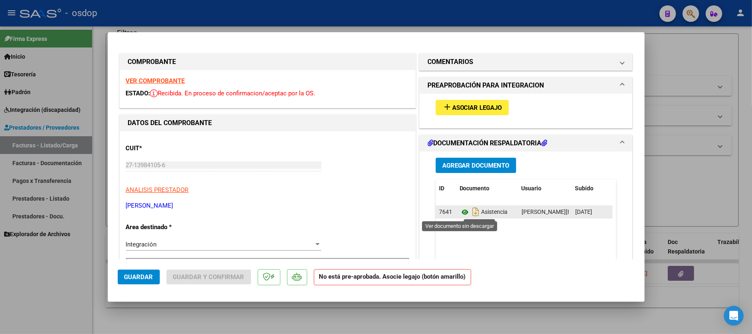
click at [461, 210] on icon at bounding box center [465, 212] width 11 height 10
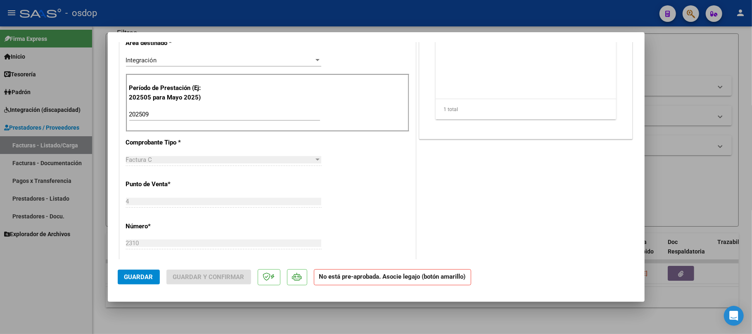
scroll to position [133, 0]
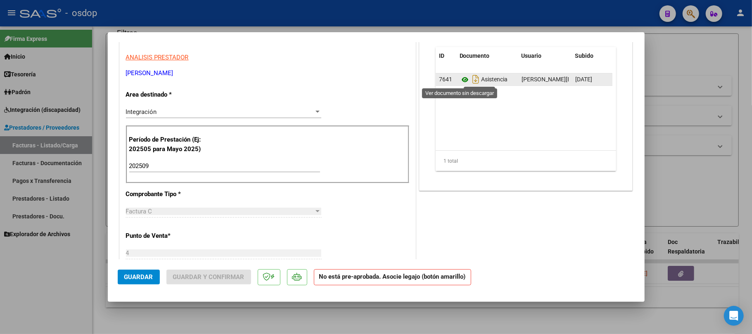
click at [462, 77] on icon at bounding box center [465, 80] width 11 height 10
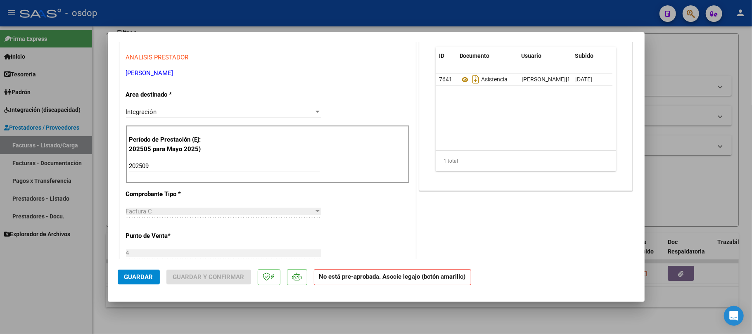
click at [475, 319] on div at bounding box center [376, 167] width 752 height 334
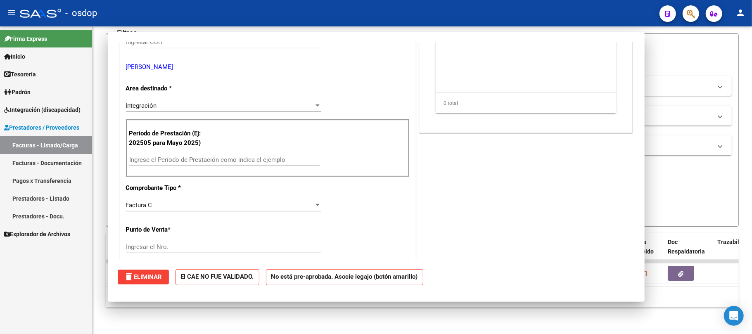
scroll to position [142, 0]
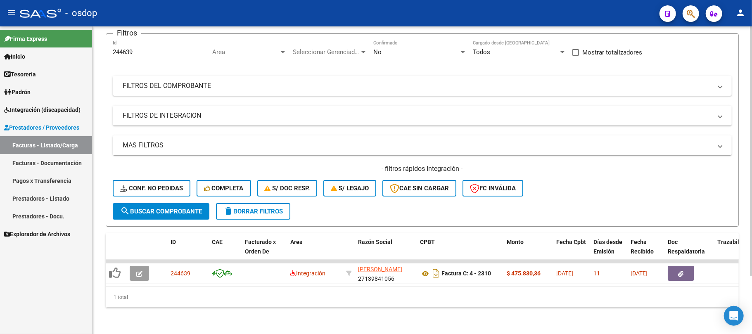
click at [257, 309] on div "Video tutorial PRESTADORES -> Listado de CPBTs Emitidos por Prestadores / Prove…" at bounding box center [423, 148] width 660 height 372
click at [61, 167] on link "Facturas - Documentación" at bounding box center [46, 163] width 92 height 18
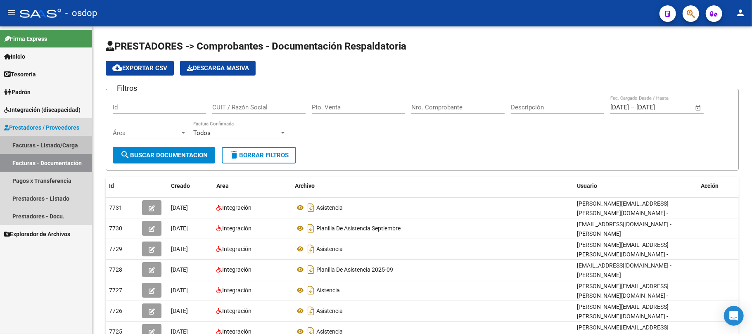
click at [66, 146] on link "Facturas - Listado/Carga" at bounding box center [46, 145] width 92 height 18
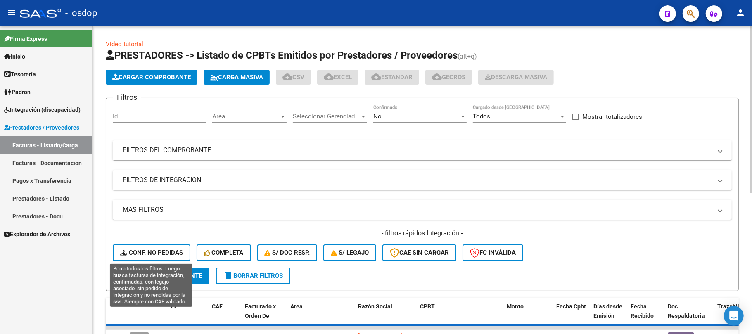
click at [165, 254] on span "Conf. no pedidas" at bounding box center [151, 252] width 63 height 7
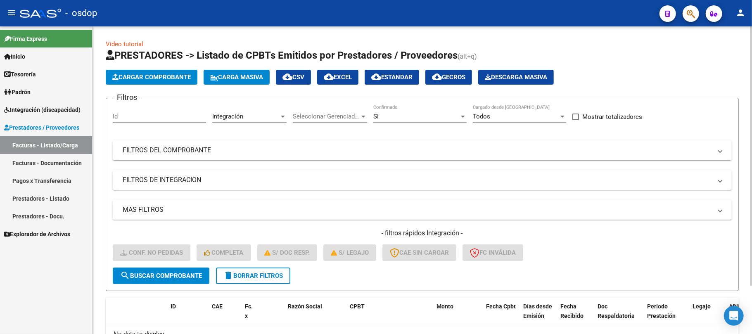
click at [275, 278] on span "delete Borrar Filtros" at bounding box center [252, 275] width 59 height 7
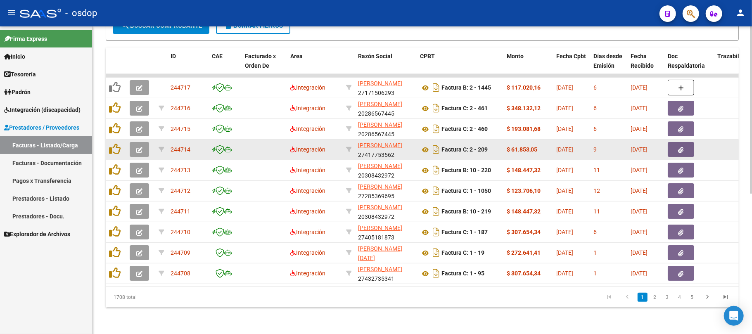
click at [252, 140] on datatable-body-cell at bounding box center [264, 150] width 45 height 20
click at [138, 147] on icon "button" at bounding box center [139, 150] width 6 height 6
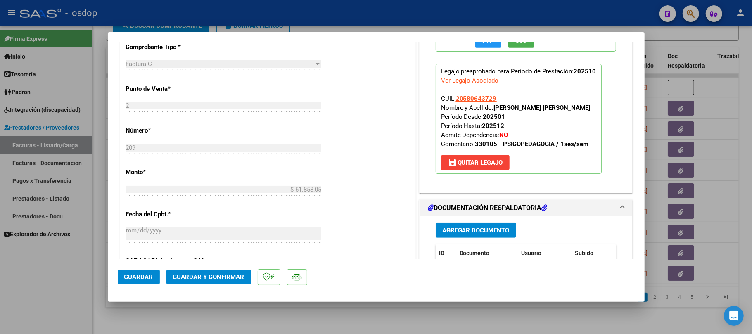
scroll to position [385, 0]
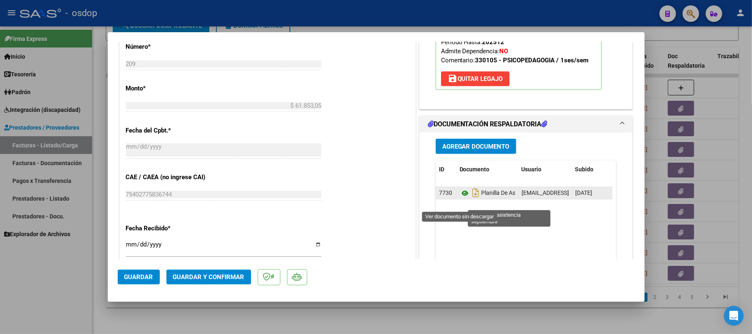
click at [460, 198] on icon at bounding box center [465, 193] width 11 height 10
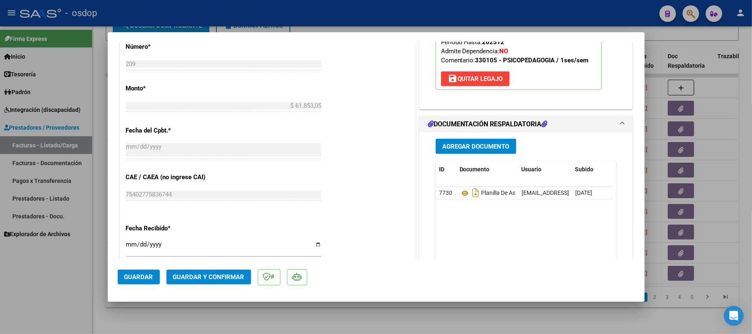
click at [477, 83] on span "save [PERSON_NAME]" at bounding box center [475, 78] width 55 height 7
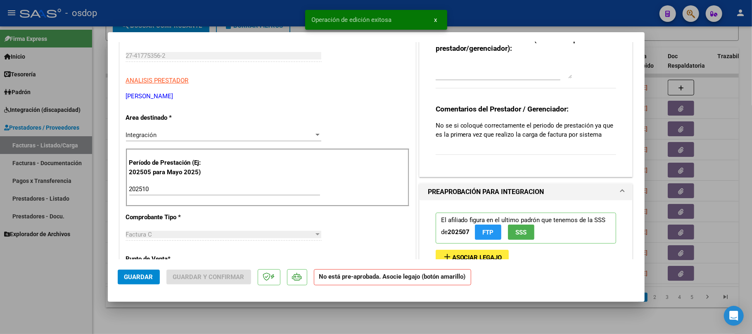
scroll to position [88, 0]
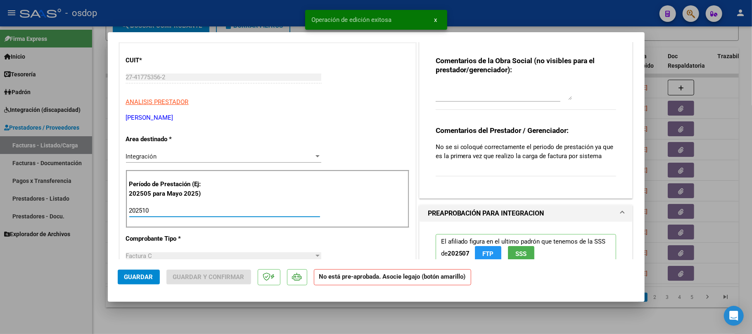
click at [155, 209] on input "202510" at bounding box center [224, 210] width 191 height 7
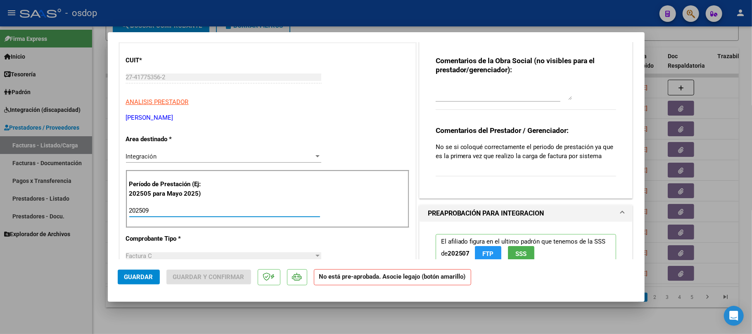
click at [209, 211] on input "202509" at bounding box center [224, 210] width 191 height 7
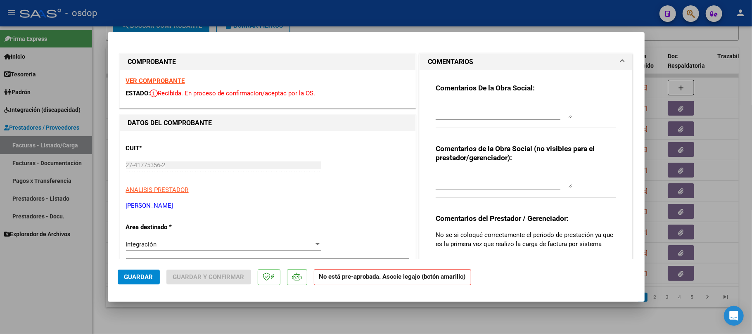
click at [169, 79] on strong "VER COMPROBANTE" at bounding box center [155, 80] width 59 height 7
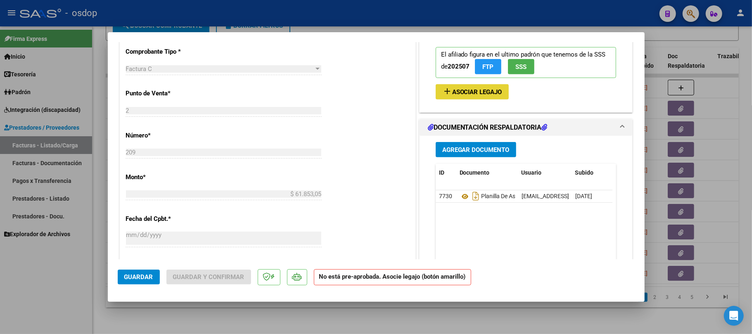
click at [475, 93] on span "Asociar Legajo" at bounding box center [477, 91] width 50 height 7
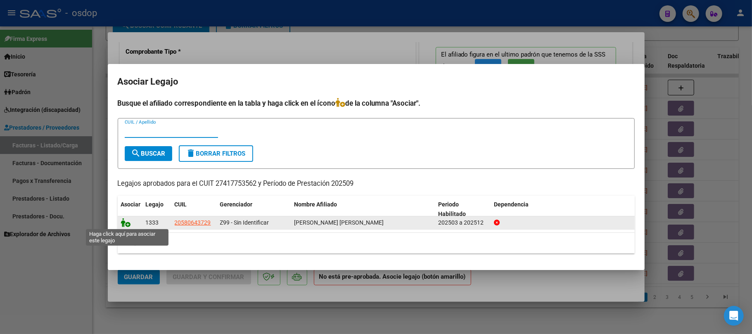
click at [126, 222] on icon at bounding box center [126, 222] width 10 height 9
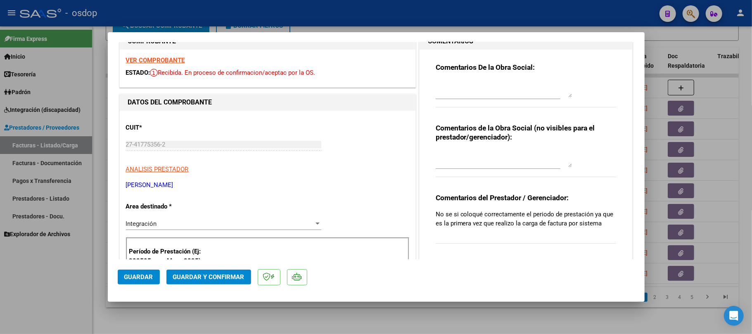
scroll to position [0, 0]
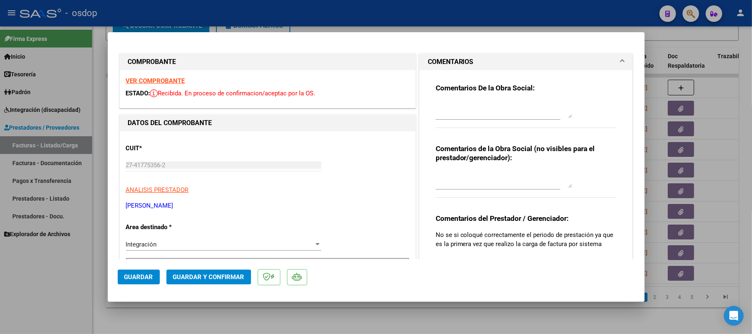
click at [487, 112] on textarea at bounding box center [504, 110] width 136 height 17
click at [139, 277] on span "Guardar" at bounding box center [138, 276] width 29 height 7
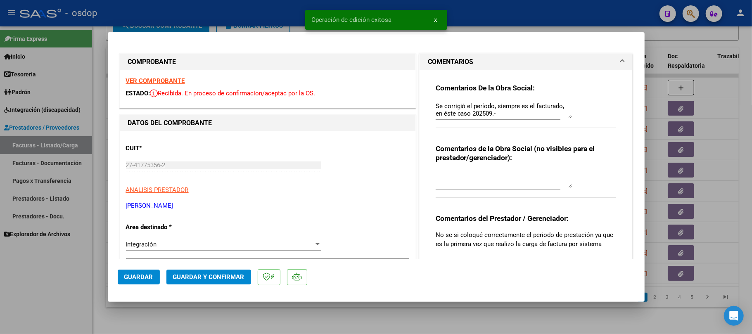
click at [496, 332] on div at bounding box center [376, 167] width 752 height 334
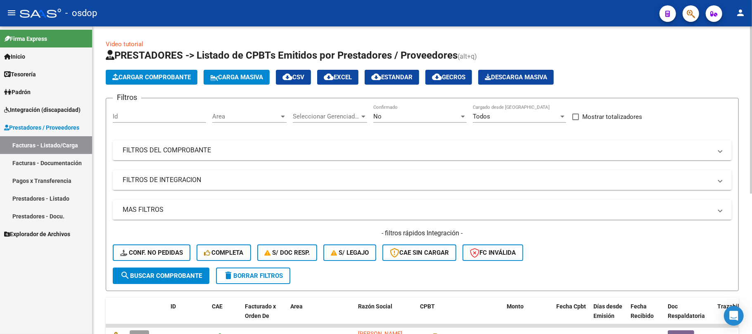
click at [141, 118] on input "Id" at bounding box center [159, 116] width 93 height 7
